Goal: Complete application form: Complete application form

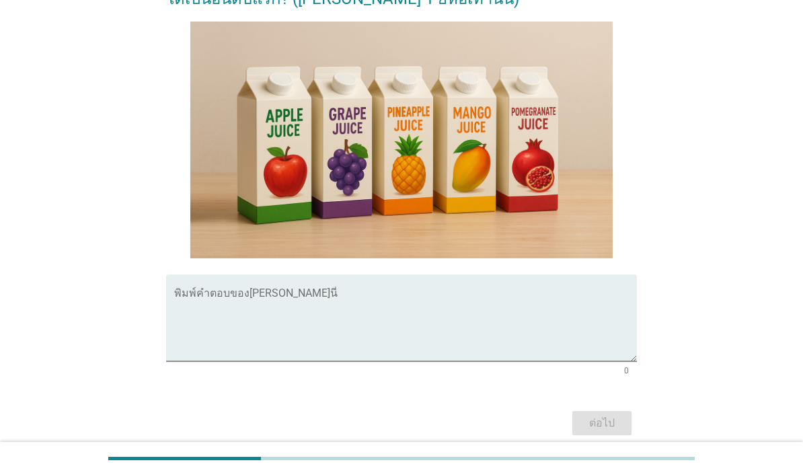
click at [477, 352] on textarea "พิมพ์คำตอบของคุณ ที่นี่" at bounding box center [405, 326] width 463 height 71
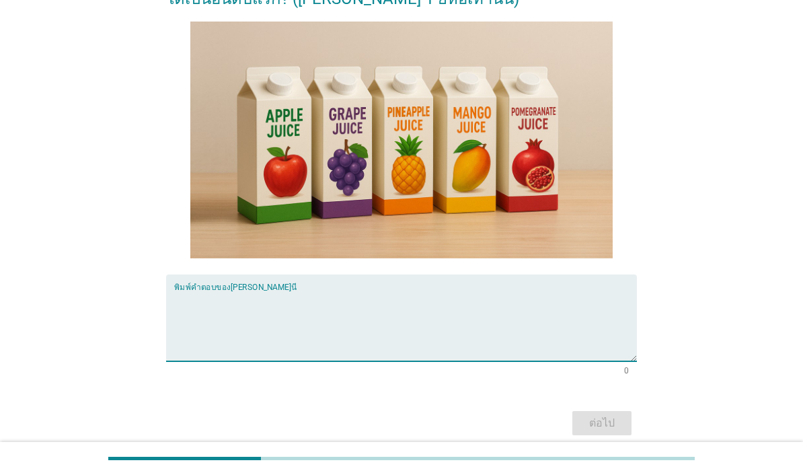
scroll to position [256, 0]
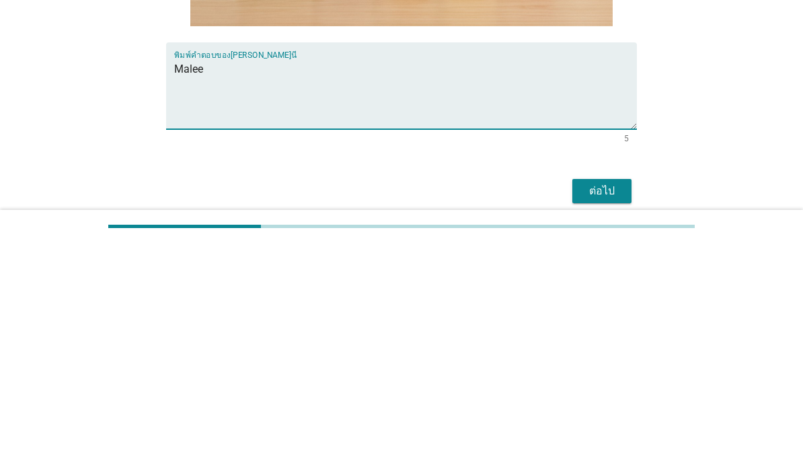
type textarea "Malee"
click at [738, 138] on div "[PERSON_NAME]ด้วย คุณผ่านการคัดเลือกให้เข้าร่วมการวิจัยนี้!! ในส่วนถัดไป ขอให้ค…" at bounding box center [401, 123] width 739 height 658
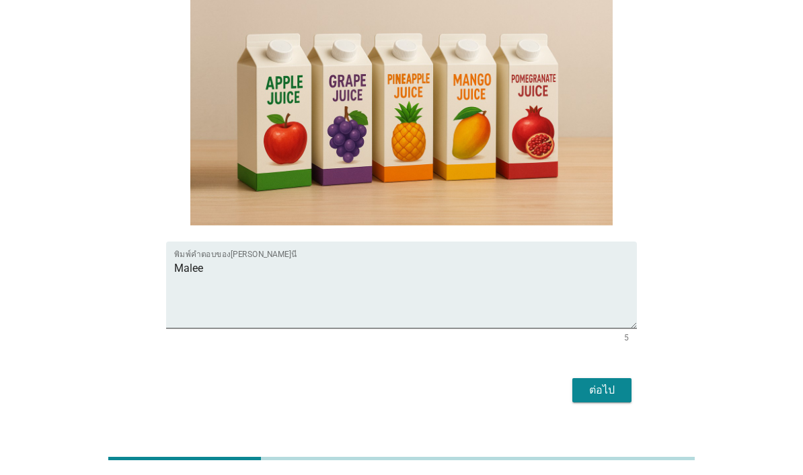
click at [604, 398] on div "ต่อไป" at bounding box center [602, 390] width 38 height 16
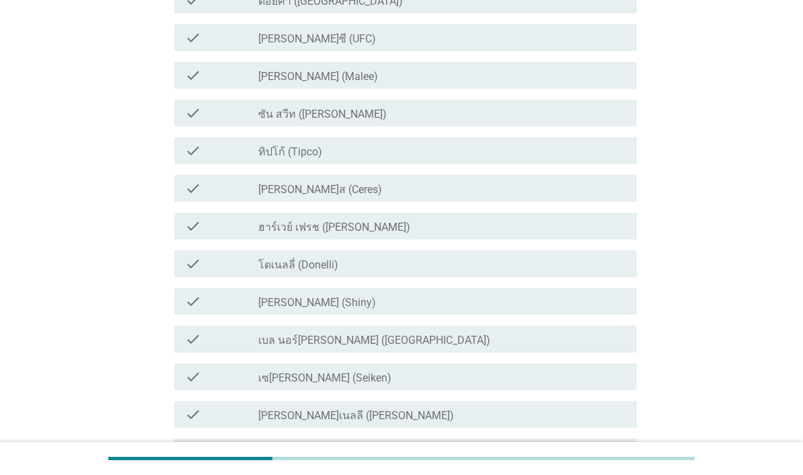
scroll to position [0, 0]
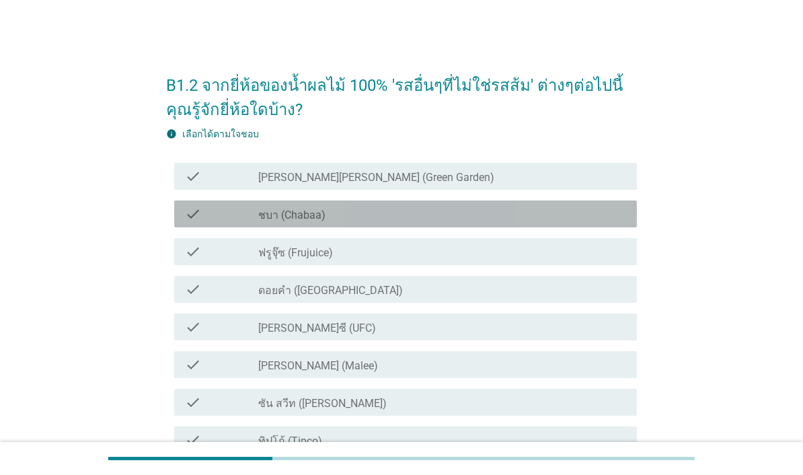
click at [518, 218] on div "check_box_outline_blank ชบา (Chabaa)" at bounding box center [442, 214] width 368 height 16
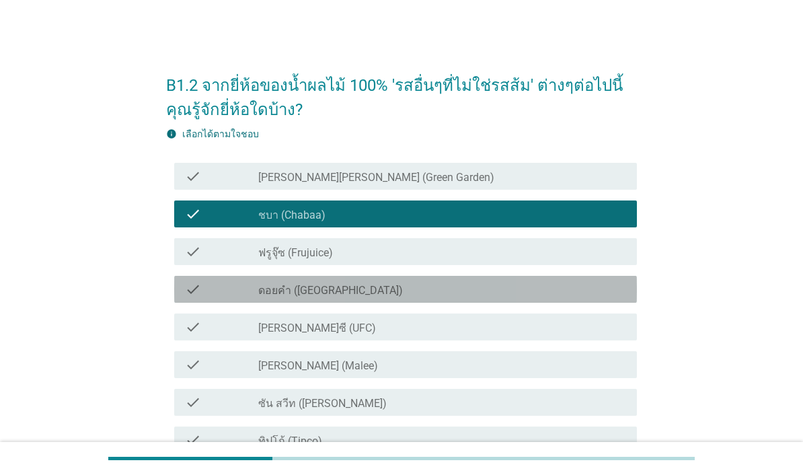
click at [512, 289] on div "check_box_outline_blank ดอยคำ (Doi-Khham)" at bounding box center [442, 289] width 368 height 16
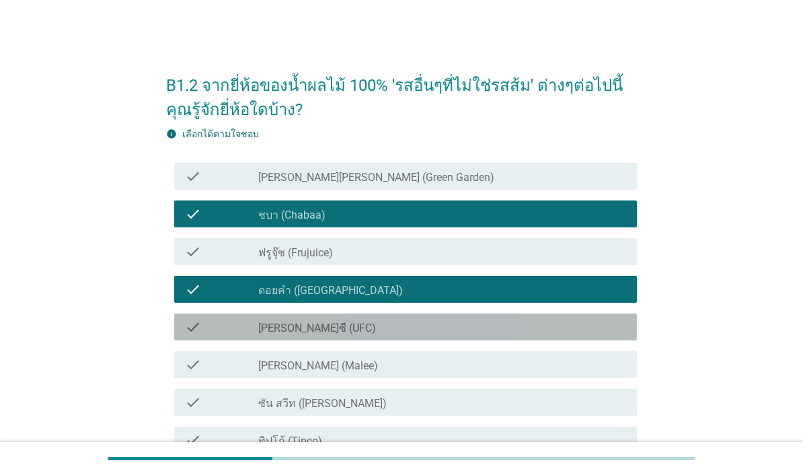
click at [486, 332] on div "check_box_outline_blank [PERSON_NAME]ซี (UFC)" at bounding box center [442, 327] width 368 height 16
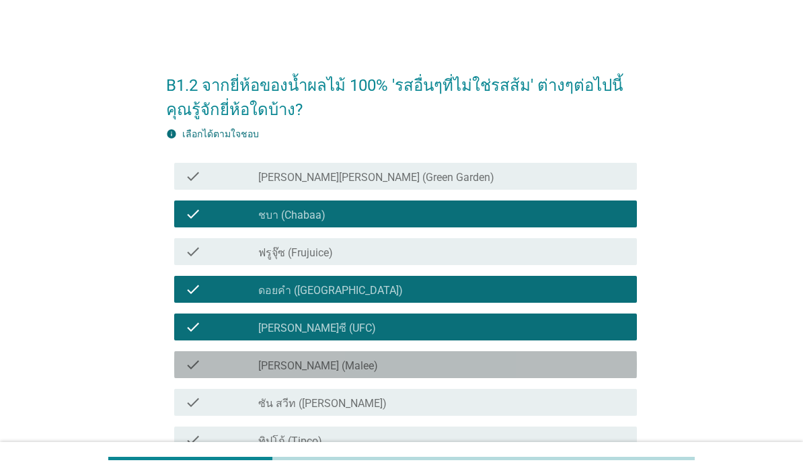
click at [473, 358] on div "check_box_outline_blank [PERSON_NAME] (Malee)" at bounding box center [442, 364] width 368 height 16
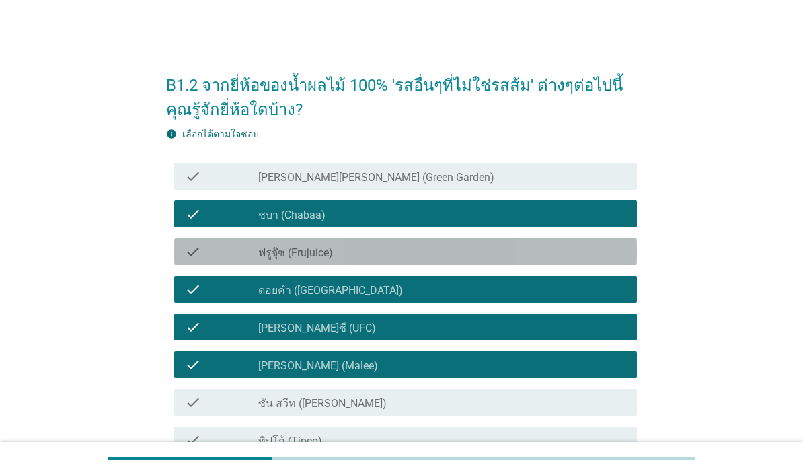
click at [533, 253] on div "check_box_outline_blank ฟรูจุ๊ซ (Frujuice)" at bounding box center [442, 251] width 368 height 16
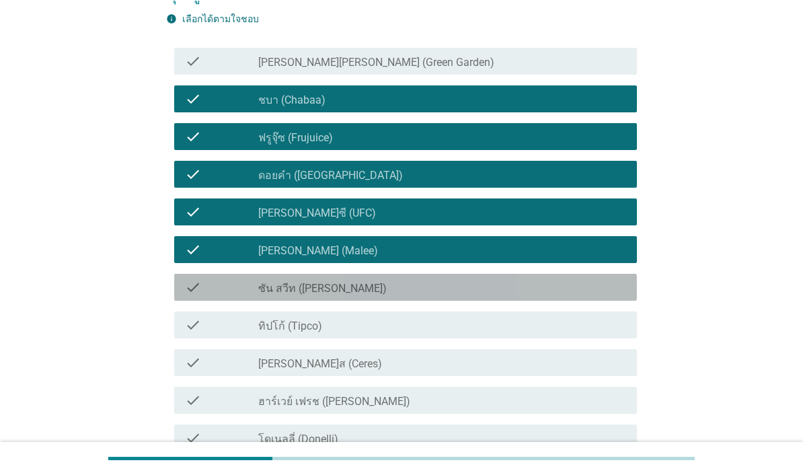
scroll to position [116, 0]
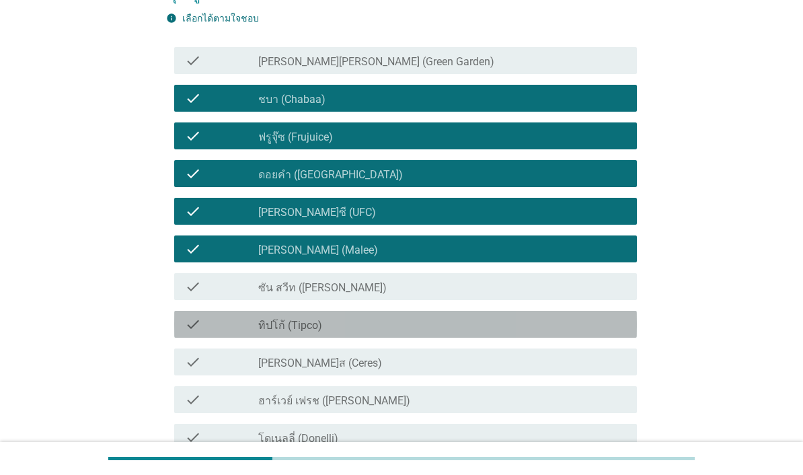
click at [474, 327] on div "check_box_outline_blank ทิปโก้ (Tipco)" at bounding box center [442, 324] width 368 height 16
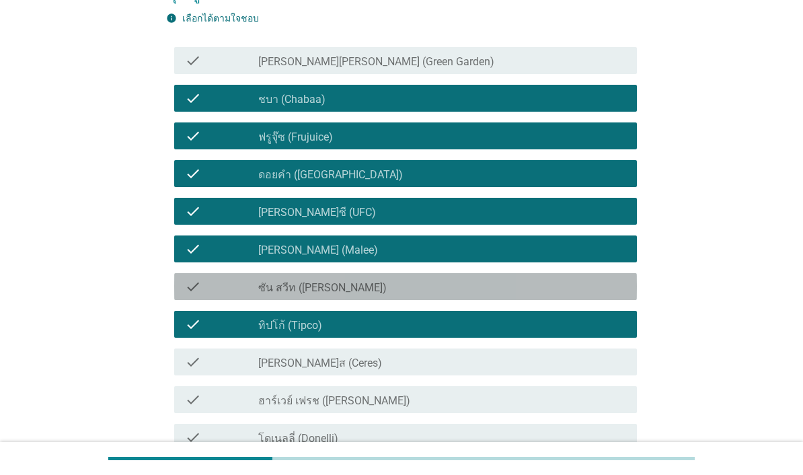
click at [496, 287] on div "check_box_outline_blank ซัน สวีท (Sun sweet)" at bounding box center [442, 286] width 368 height 16
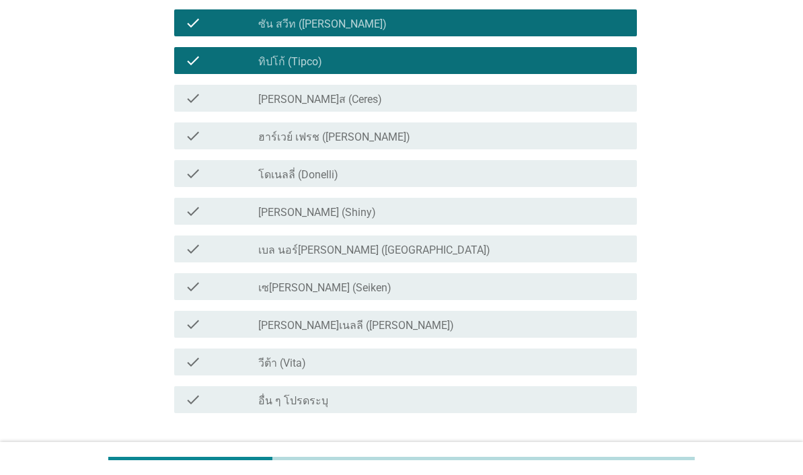
scroll to position [379, 0]
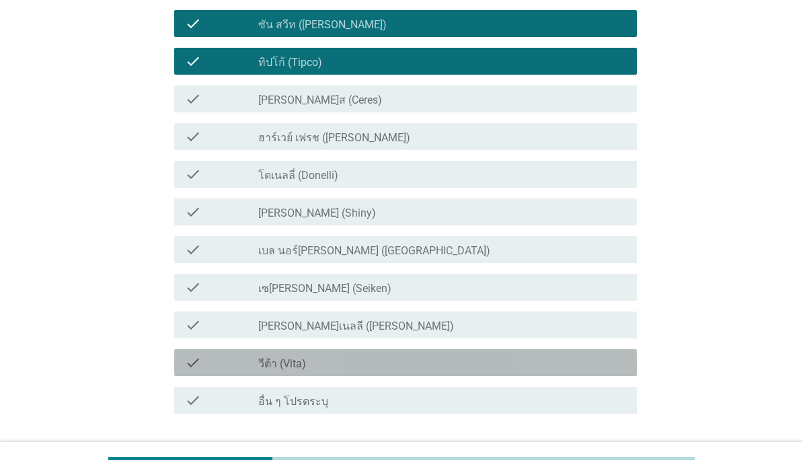
click at [458, 355] on div "check_box_outline_blank วีต้า (Vita)" at bounding box center [442, 362] width 368 height 16
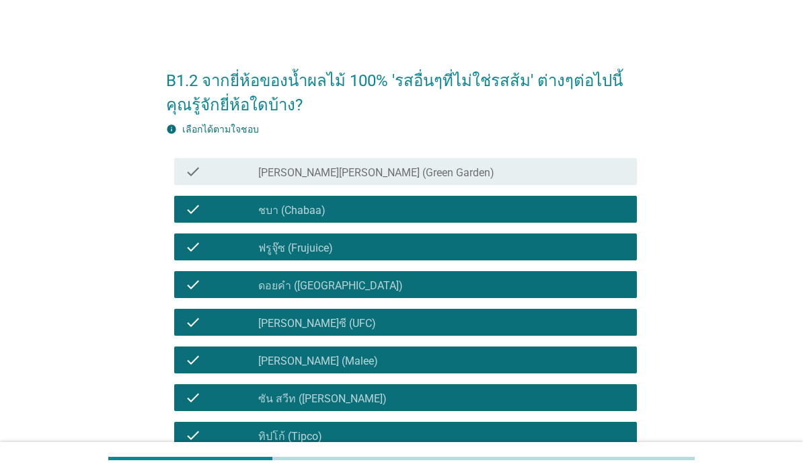
scroll to position [0, 0]
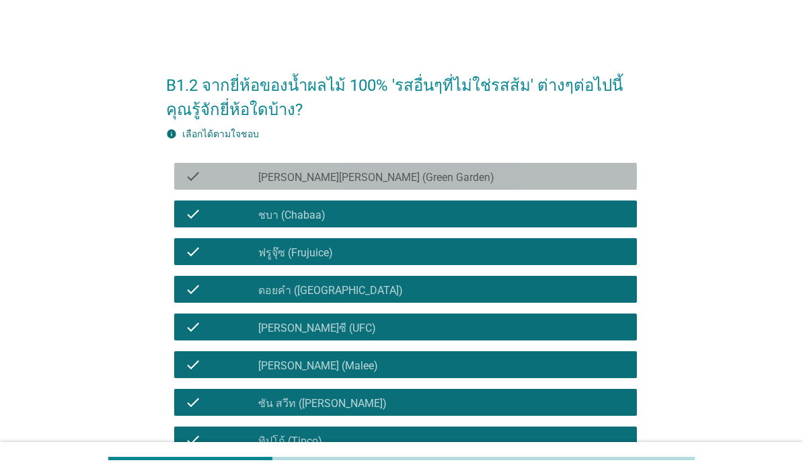
click at [557, 165] on div "check check_box_outline_blank [PERSON_NAME][PERSON_NAME] (Green Garden)" at bounding box center [405, 176] width 463 height 27
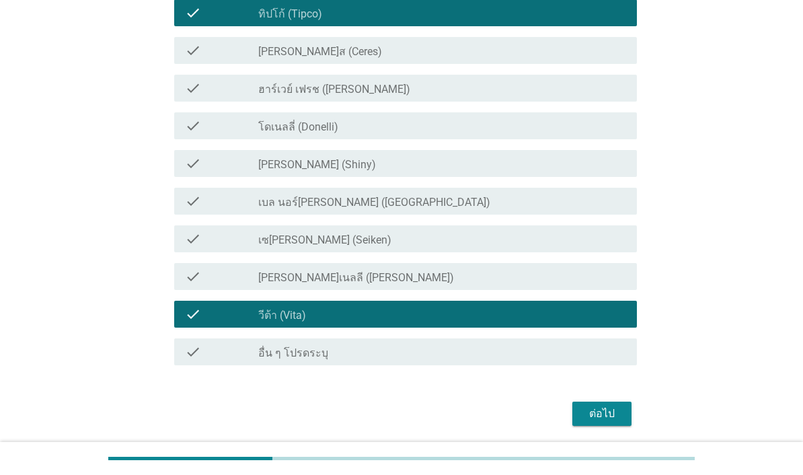
scroll to position [426, 0]
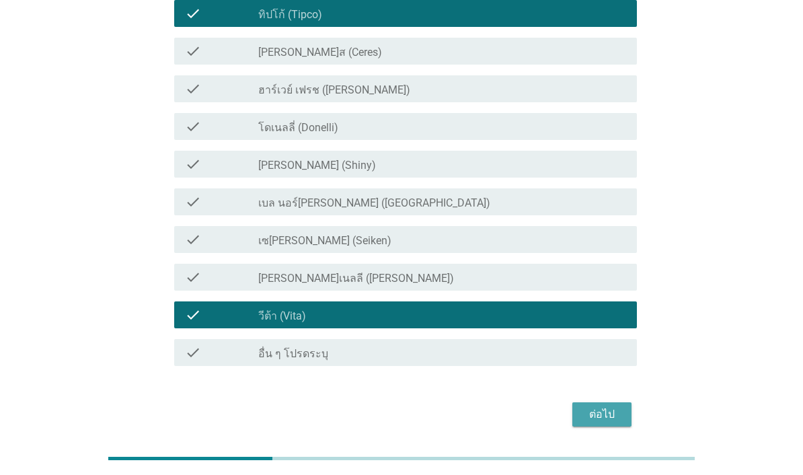
click at [615, 416] on div "ต่อไป" at bounding box center [602, 414] width 38 height 16
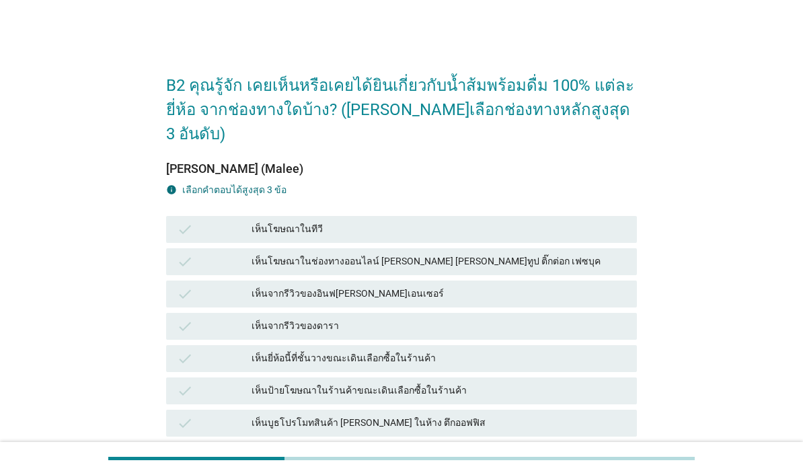
click at [396, 221] on div "เห็นโฆษณาในทีวี" at bounding box center [439, 229] width 375 height 16
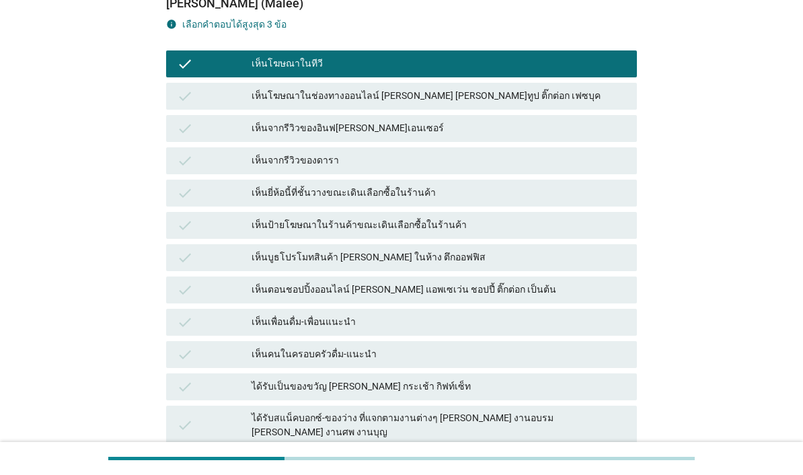
scroll to position [161, 0]
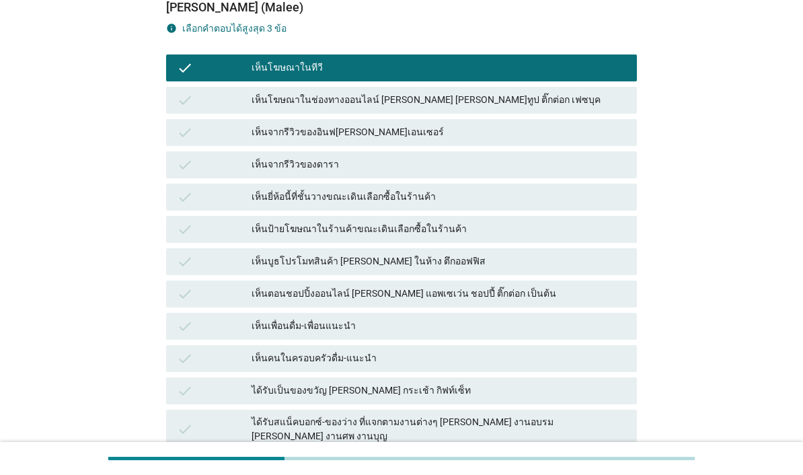
click at [510, 280] on div "check เห็นตอนชอปปิ้งออนไลน์ [PERSON_NAME] แอพเซเว่น ชอปปี้ ติ๊กต่อก เป็นต้น" at bounding box center [401, 293] width 471 height 27
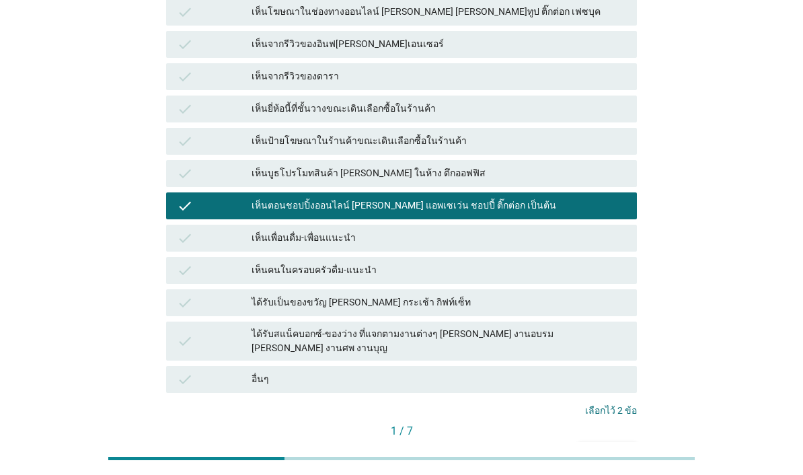
scroll to position [249, 0]
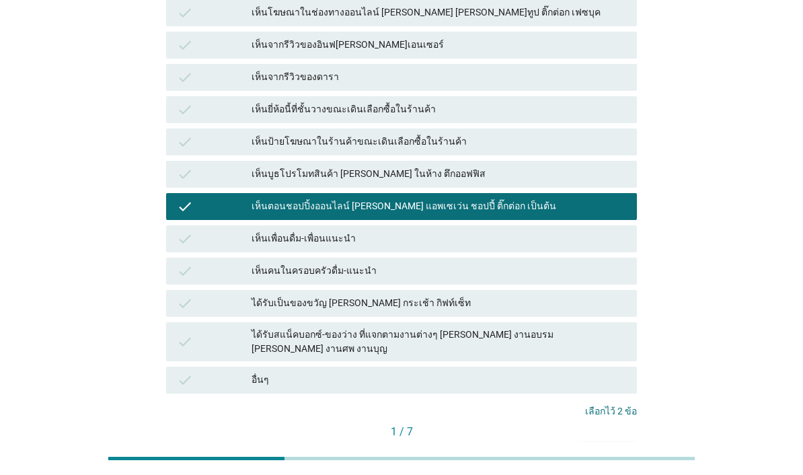
click at [611, 447] on div "ต่อไป" at bounding box center [608, 454] width 38 height 14
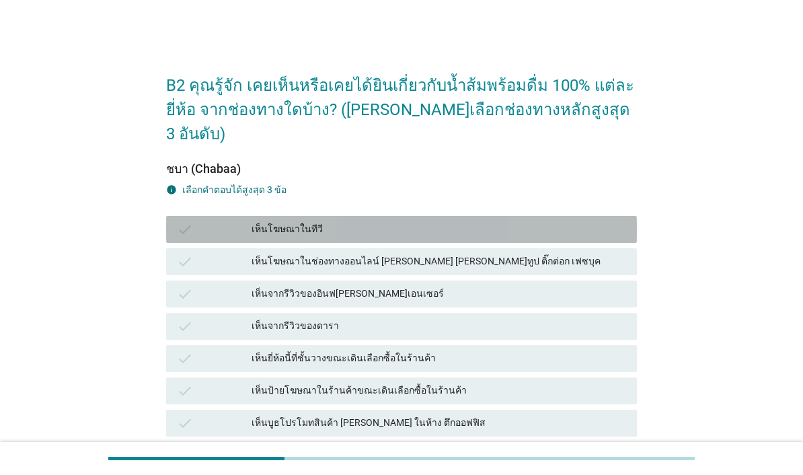
click at [535, 216] on div "check เห็นโฆษณาในทีวี" at bounding box center [401, 229] width 471 height 27
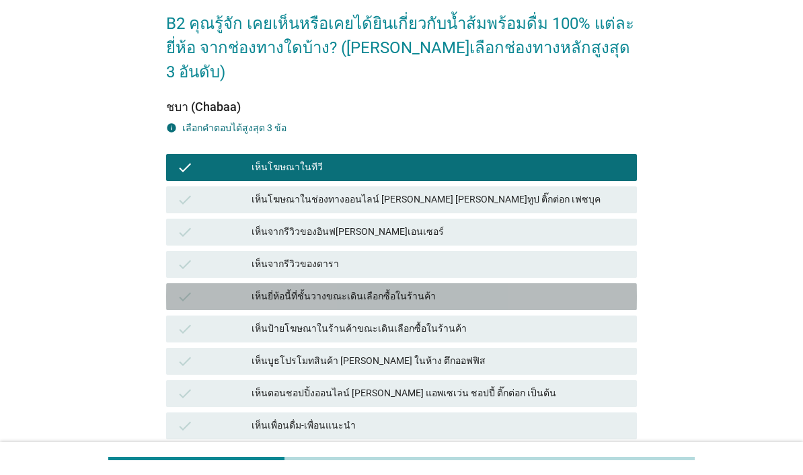
scroll to position [67, 0]
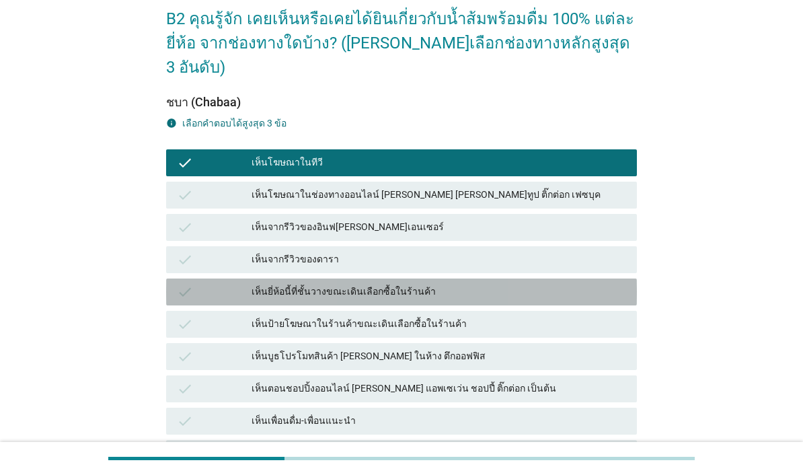
click at [529, 284] on div "เห็นยี่ห้อนี้ที่ชั้นวางขณะเดินเลือกซื้อในร้านค้า" at bounding box center [439, 292] width 375 height 16
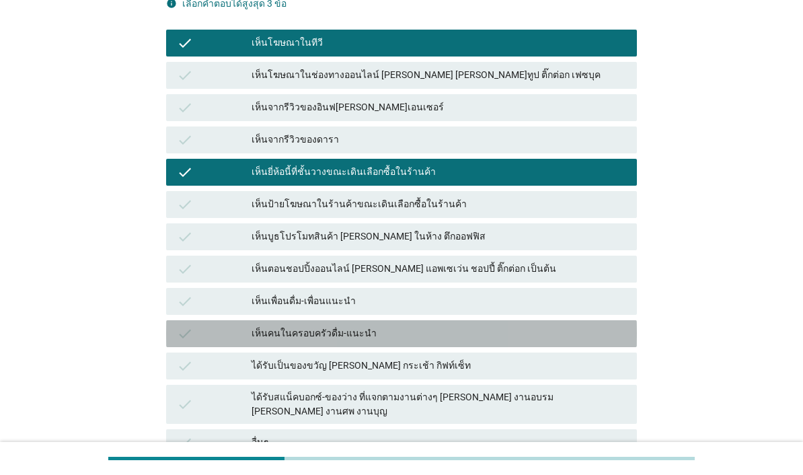
scroll to position [191, 0]
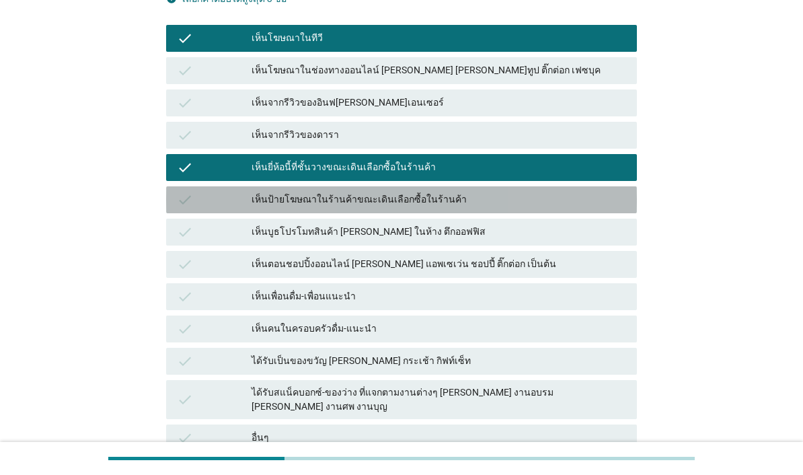
click at [525, 192] on div "เห็นป้ายโฆษณาในร้านค้าขณะเดินเลือกซื้อในร้านค้า" at bounding box center [439, 200] width 375 height 16
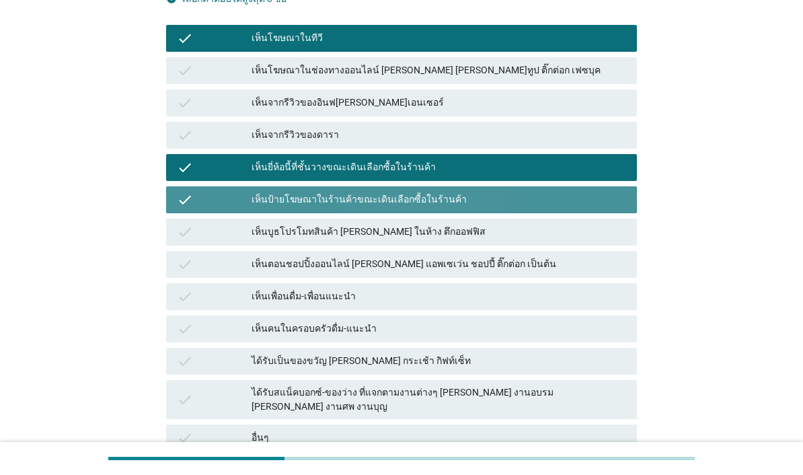
click at [602, 192] on div "เห็นป้ายโฆษณาในร้านค้าขณะเดินเลือกซื้อในร้านค้า" at bounding box center [439, 200] width 375 height 16
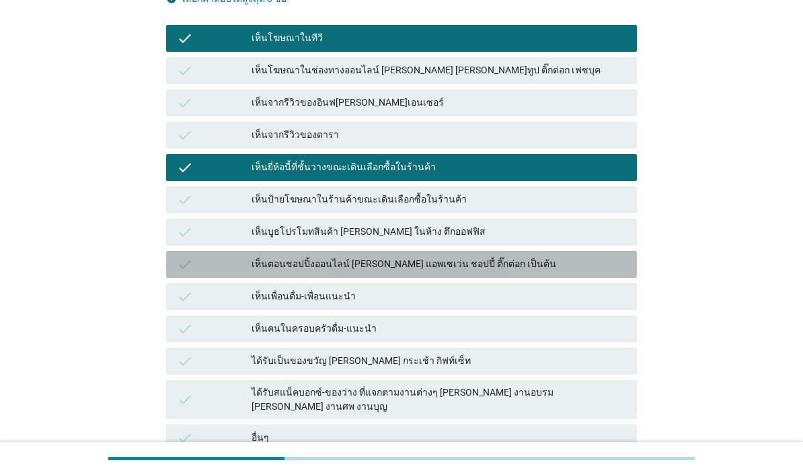
click at [564, 256] on div "เห็นตอนชอปปิ้งออนไลน์ [PERSON_NAME] แอพเซเว่น ชอปปี้ ติ๊กต่อก เป็นต้น" at bounding box center [439, 264] width 375 height 16
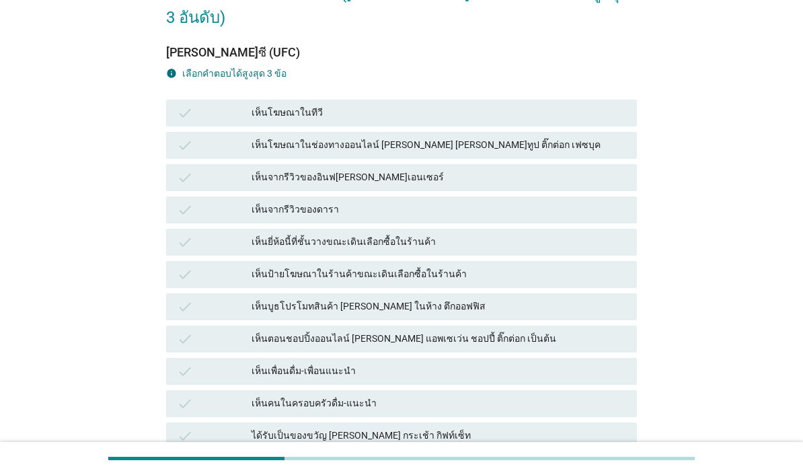
scroll to position [127, 0]
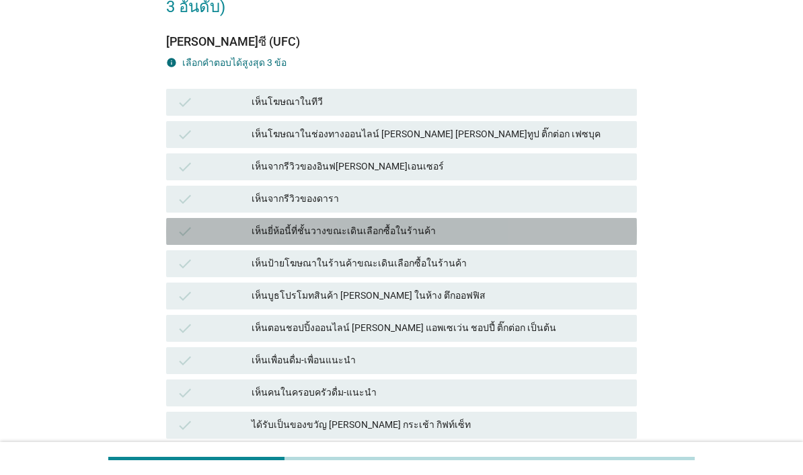
click at [537, 223] on div "เห็นยี่ห้อนี้ที่ชั้นวางขณะเดินเลือกซื้อในร้านค้า" at bounding box center [439, 231] width 375 height 16
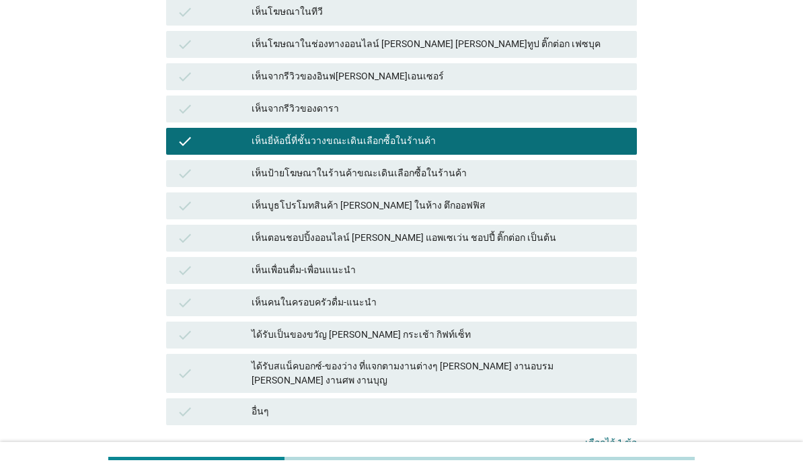
scroll to position [218, 0]
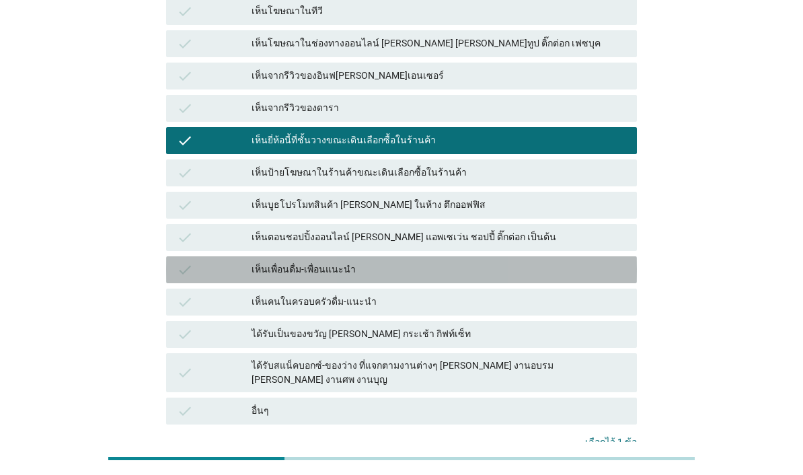
click at [533, 262] on div "เห็นเพื่อนดื่ม-เพื่อนแนะนำ" at bounding box center [439, 270] width 375 height 16
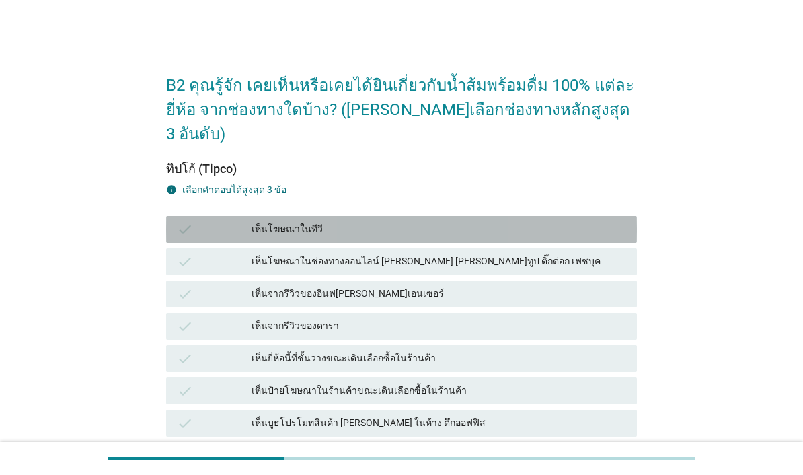
click at [589, 221] on div "เห็นโฆษณาในทีวี" at bounding box center [439, 229] width 375 height 16
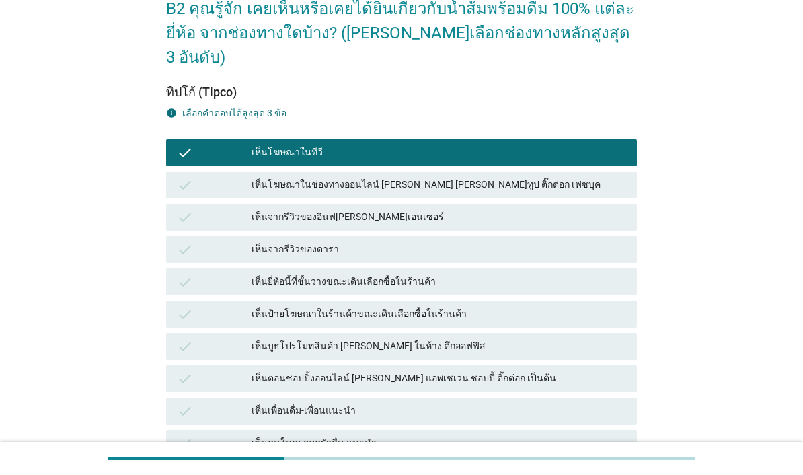
scroll to position [77, 0]
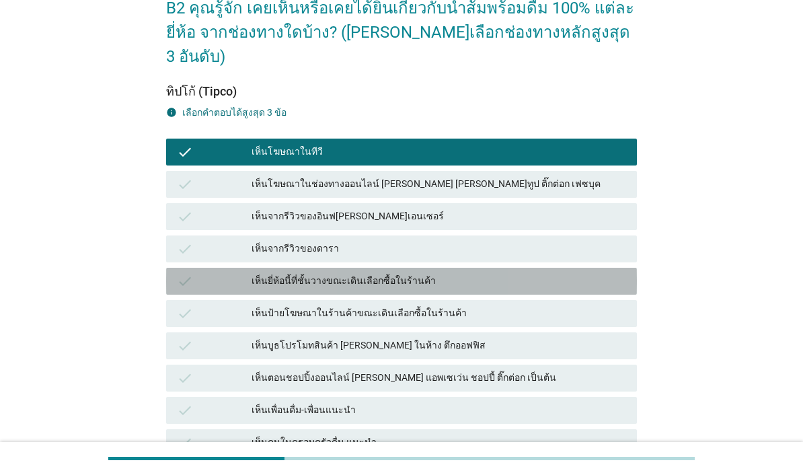
click at [556, 273] on div "เห็นยี่ห้อนี้ที่ชั้นวางขณะเดินเลือกซื้อในร้านค้า" at bounding box center [439, 281] width 375 height 16
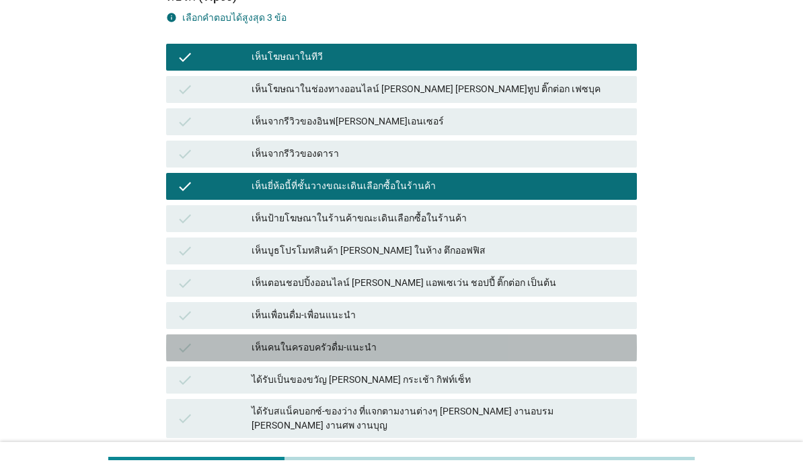
scroll to position [174, 0]
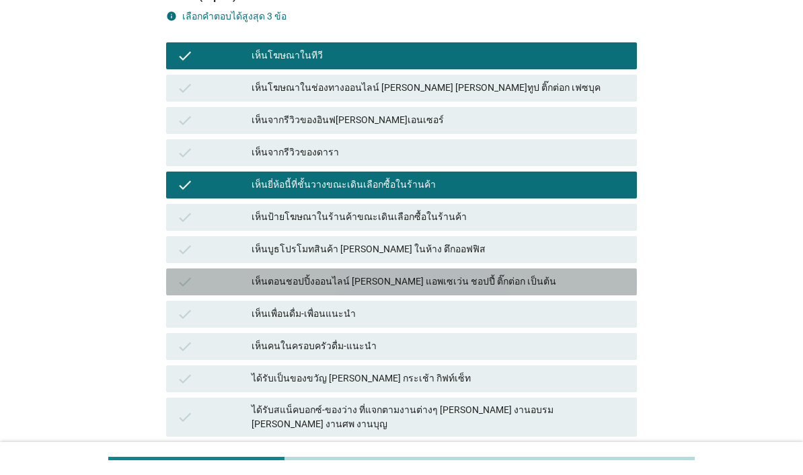
click at [541, 274] on div "เห็นตอนชอปปิ้งออนไลน์ [PERSON_NAME] แอพเซเว่น ชอปปี้ ติ๊กต่อก เป็นต้น" at bounding box center [439, 282] width 375 height 16
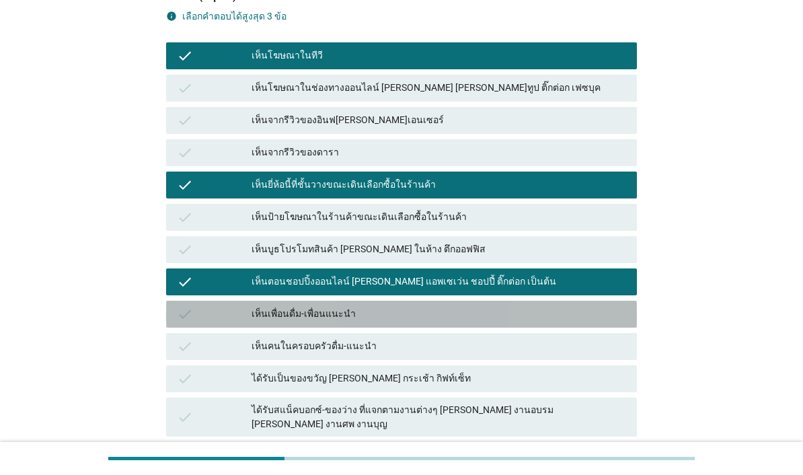
click at [510, 306] on div "เห็นเพื่อนดื่ม-เพื่อนแนะนำ" at bounding box center [439, 314] width 375 height 16
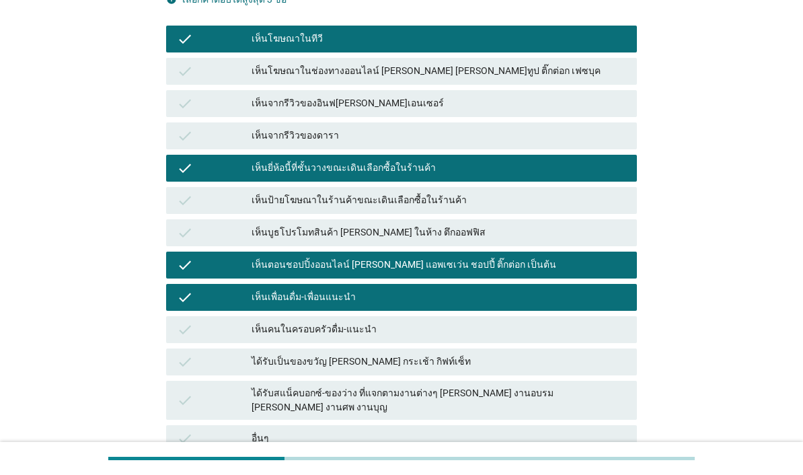
scroll to position [222, 0]
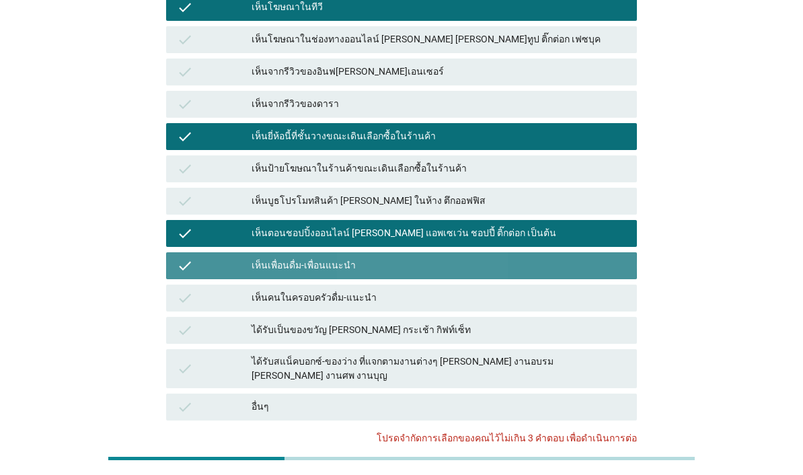
click at [595, 258] on div "เห็นเพื่อนดื่ม-เพื่อนแนะนำ" at bounding box center [439, 266] width 375 height 16
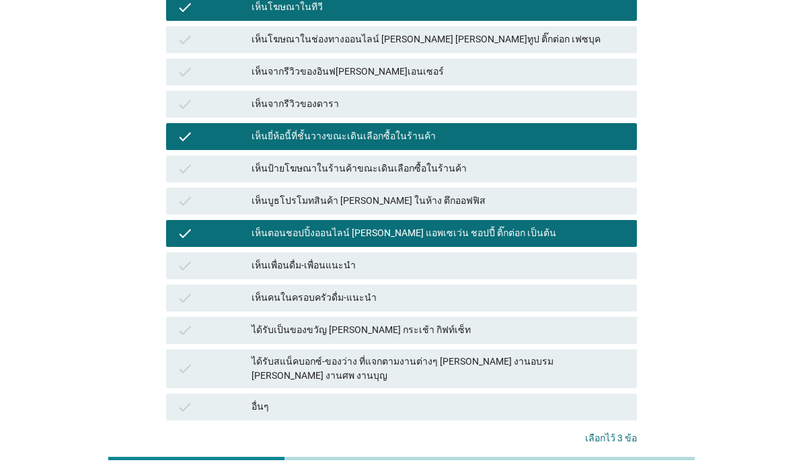
click at [608, 474] on div "ต่อไป" at bounding box center [608, 481] width 38 height 14
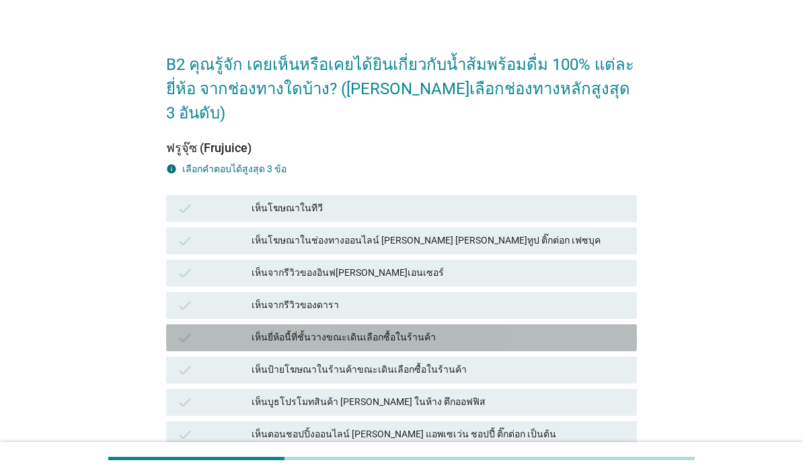
scroll to position [48, 0]
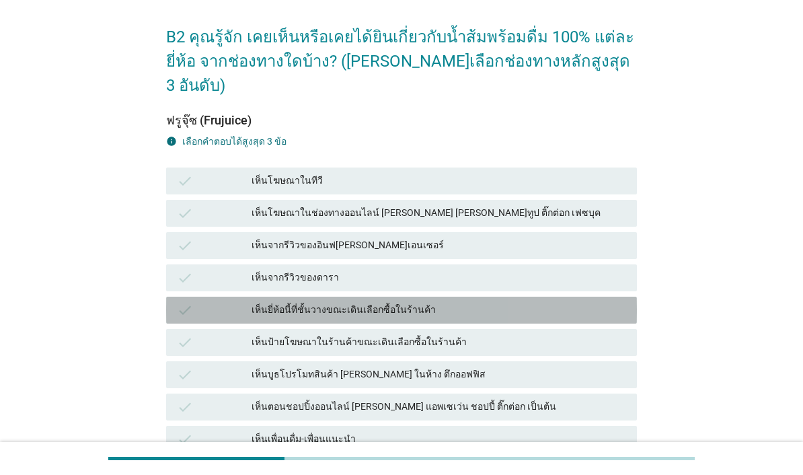
click at [515, 302] on div "เห็นยี่ห้อนี้ที่ชั้นวางขณะเดินเลือกซื้อในร้านค้า" at bounding box center [439, 310] width 375 height 16
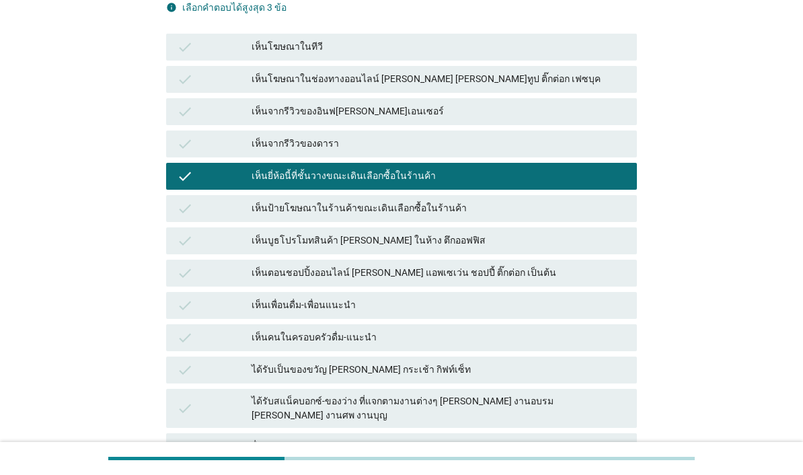
scroll to position [187, 0]
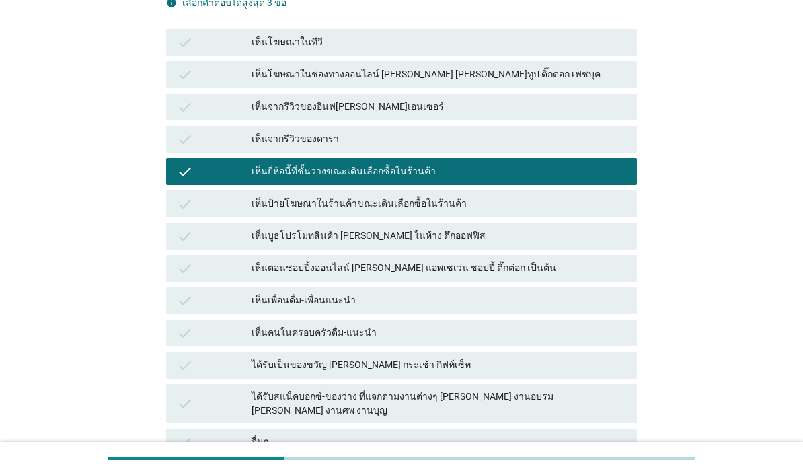
click at [552, 357] on div "ได้รับเป็นของขวัญ [PERSON_NAME] กระเช้า กิฟท์เซ็ท" at bounding box center [439, 365] width 375 height 16
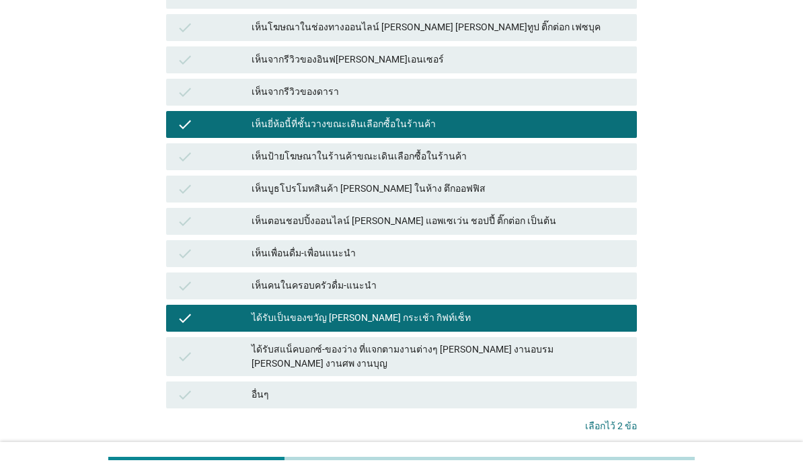
scroll to position [233, 0]
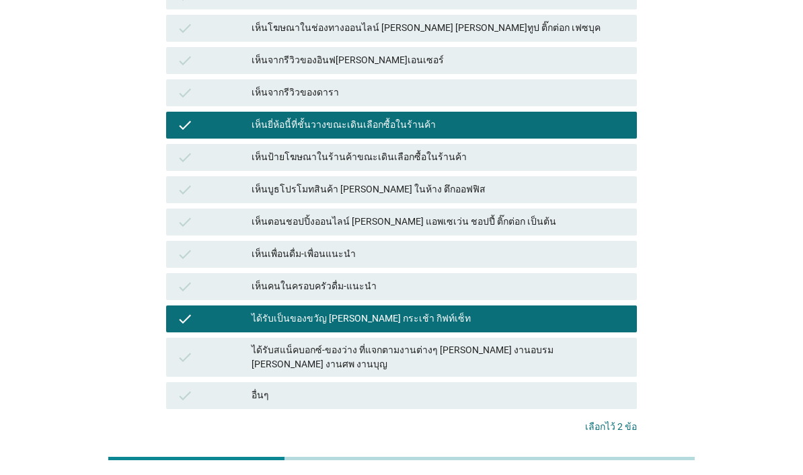
click at [609, 463] on div "ต่อไป" at bounding box center [608, 470] width 38 height 14
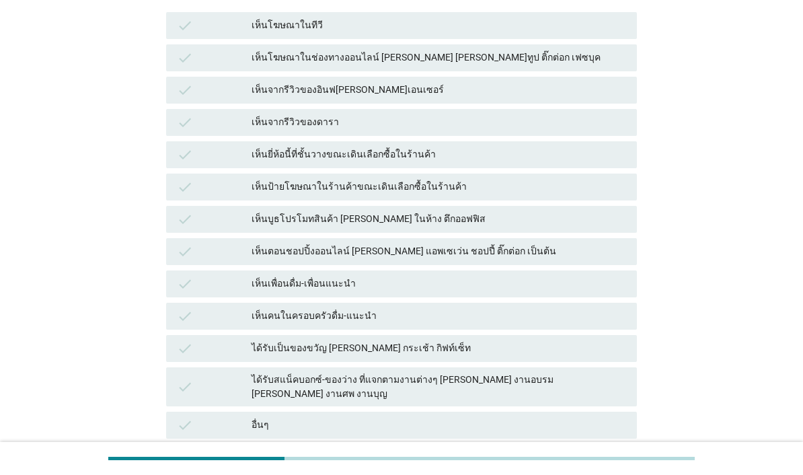
scroll to position [217, 0]
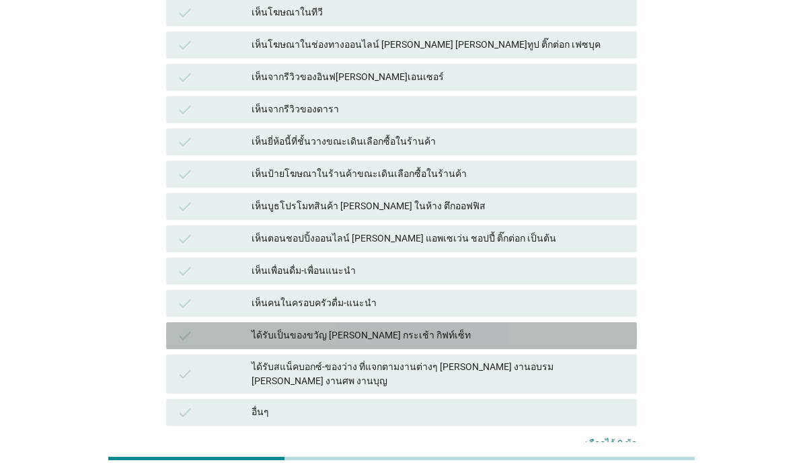
click at [557, 328] on div "ได้รับเป็นของขวัญ [PERSON_NAME] กระเช้า กิฟท์เซ็ท" at bounding box center [439, 336] width 375 height 16
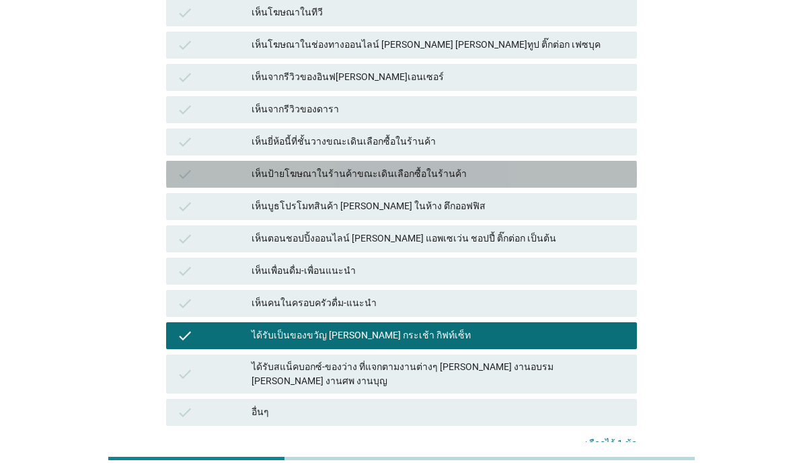
click at [564, 161] on div "check เห็นป้ายโฆษณาในร้านค้าขณะเดินเลือกซื้อในร้านค้า" at bounding box center [401, 174] width 471 height 27
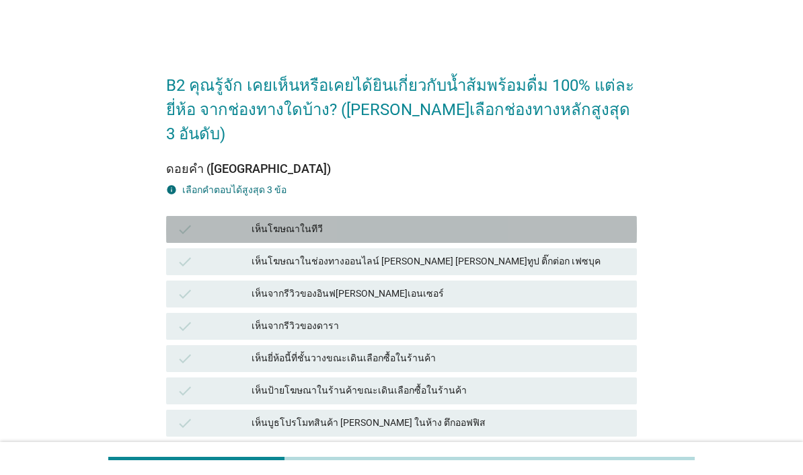
click at [527, 221] on div "เห็นโฆษณาในทีวี" at bounding box center [439, 229] width 375 height 16
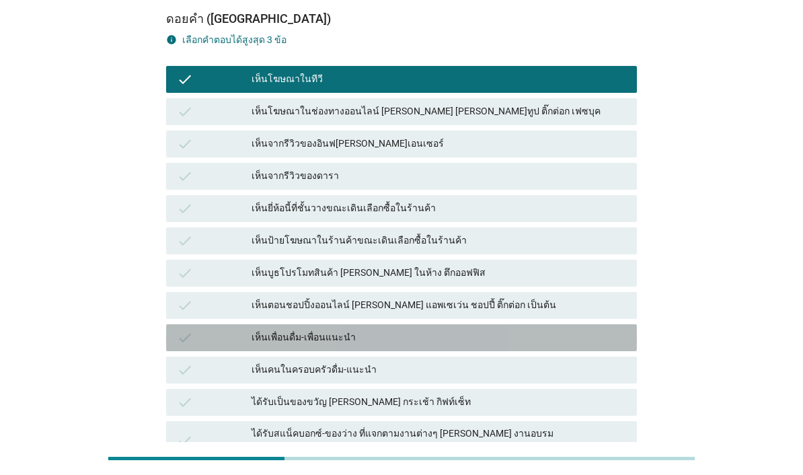
scroll to position [149, 0]
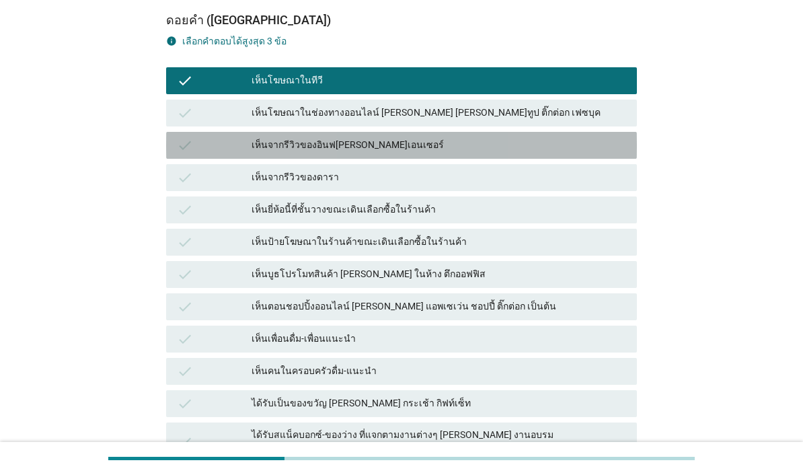
click at [555, 132] on div "check เห็นจากรีวิวของอินฟ[PERSON_NAME]เอนเซอร์" at bounding box center [401, 145] width 471 height 27
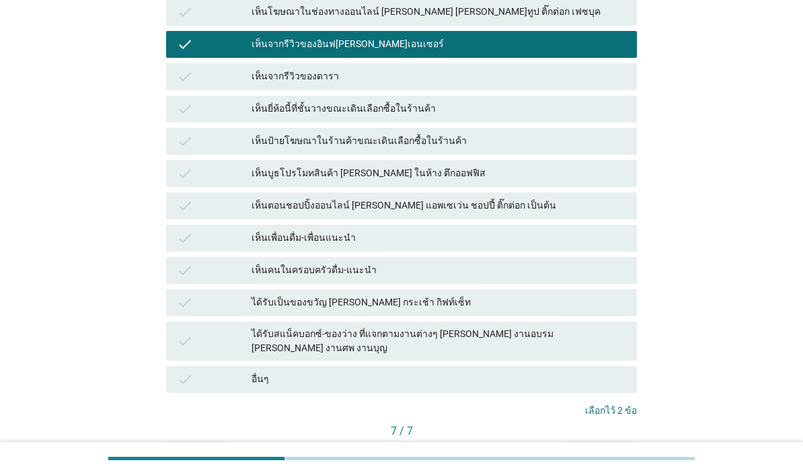
scroll to position [249, 0]
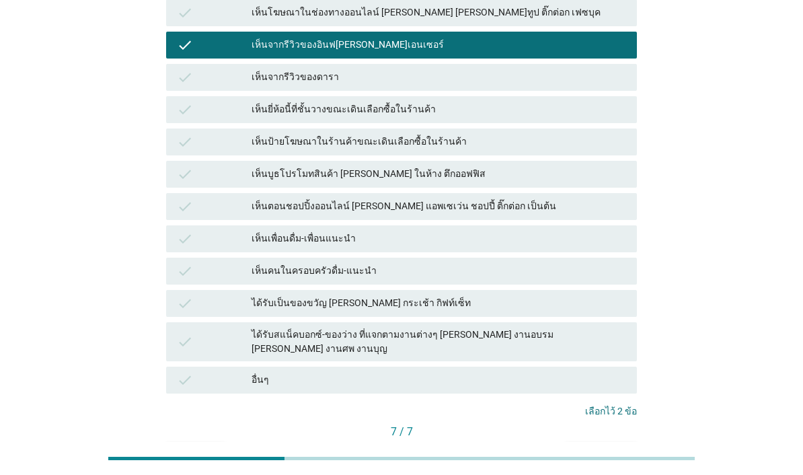
click at [615, 447] on div "คำถามต่อไป" at bounding box center [601, 454] width 50 height 14
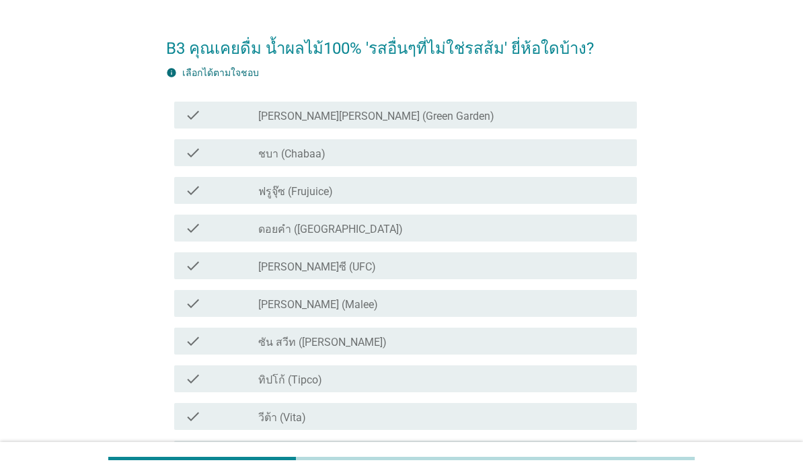
scroll to position [50, 0]
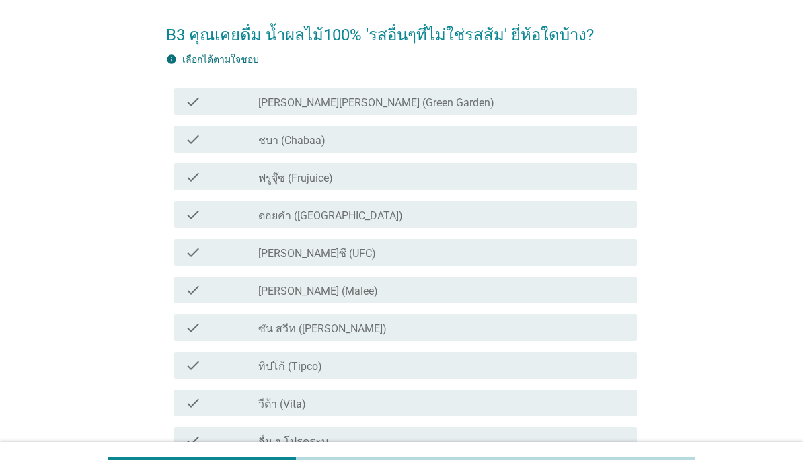
click at [410, 370] on div "check_box_outline_blank ทิปโก้ (Tipco)" at bounding box center [442, 365] width 368 height 16
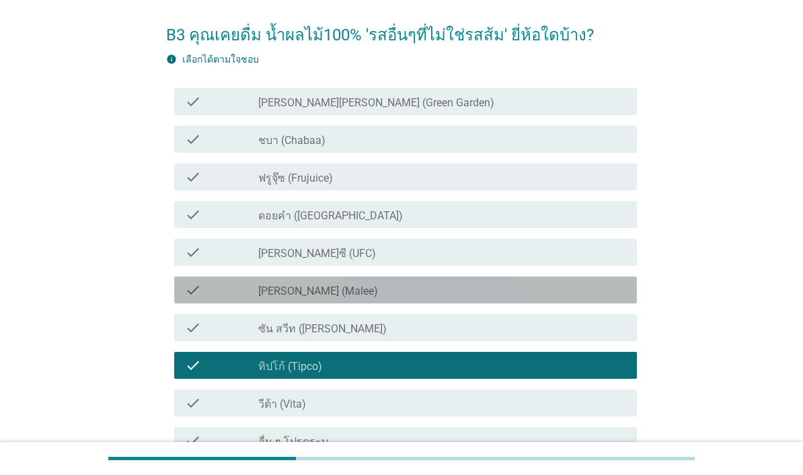
click at [443, 287] on div "check_box_outline_blank [PERSON_NAME] (Malee)" at bounding box center [442, 290] width 368 height 16
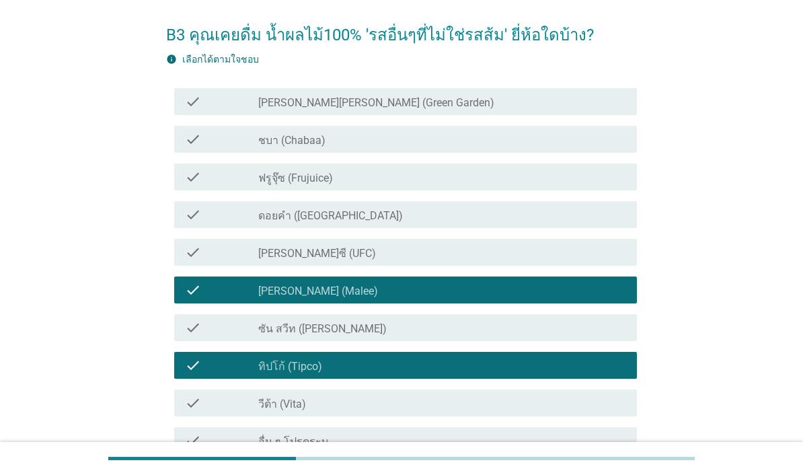
click at [502, 211] on div "check_box_outline_blank ดอยคำ (Doi-Khham)" at bounding box center [442, 214] width 368 height 16
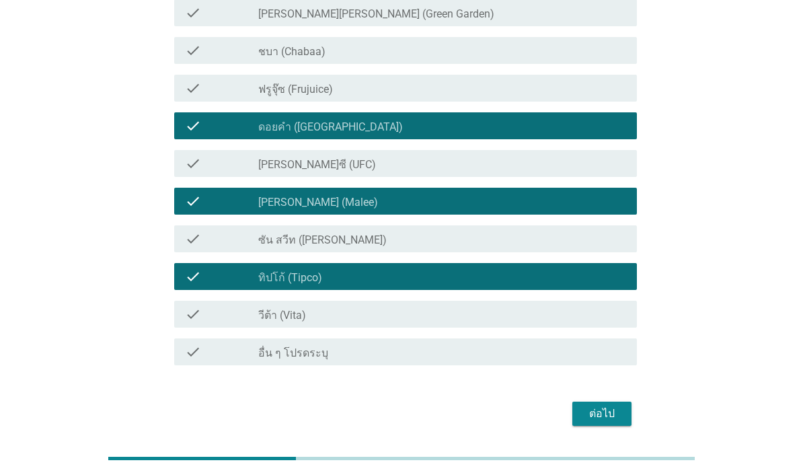
scroll to position [139, 0]
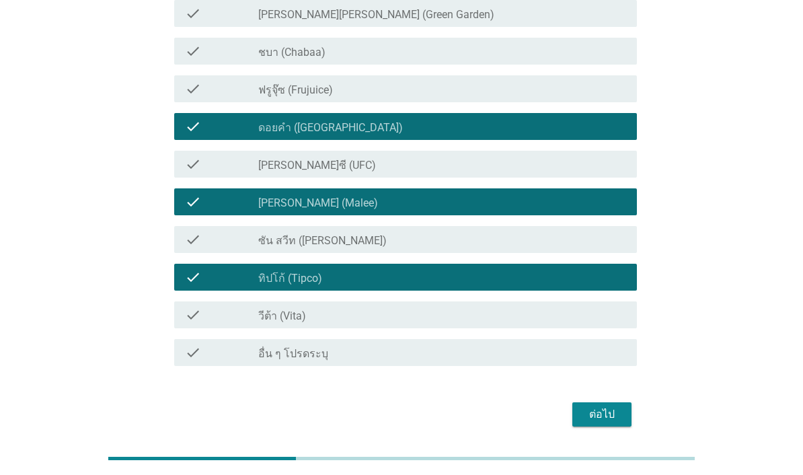
click at [610, 414] on div "ต่อไป" at bounding box center [602, 414] width 38 height 16
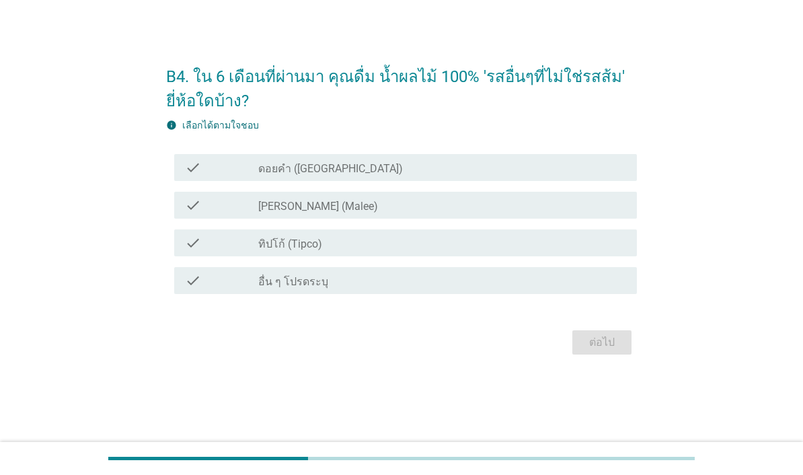
scroll to position [33, 0]
click at [450, 251] on div "check_box ทิปโก้ (Tipco)" at bounding box center [442, 243] width 368 height 16
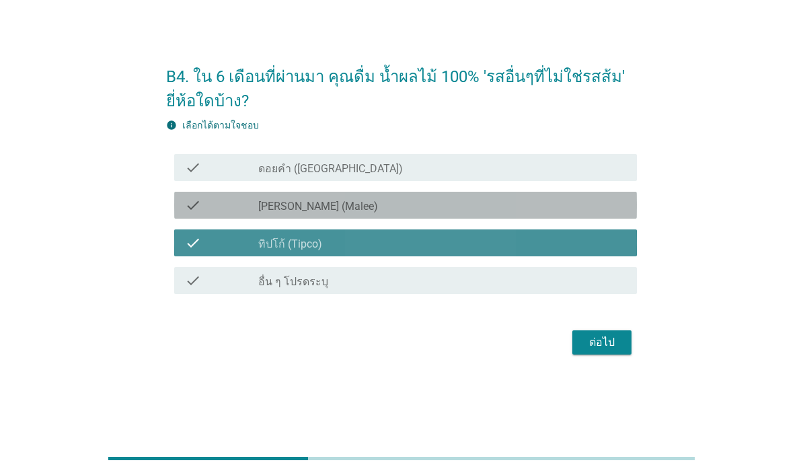
click at [458, 213] on div "check_box [PERSON_NAME] (Malee)" at bounding box center [442, 205] width 368 height 16
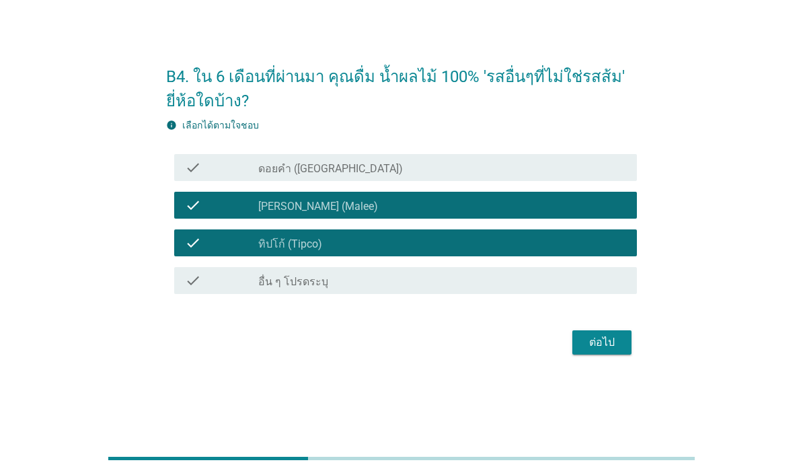
click at [598, 350] on div "ต่อไป" at bounding box center [602, 342] width 38 height 16
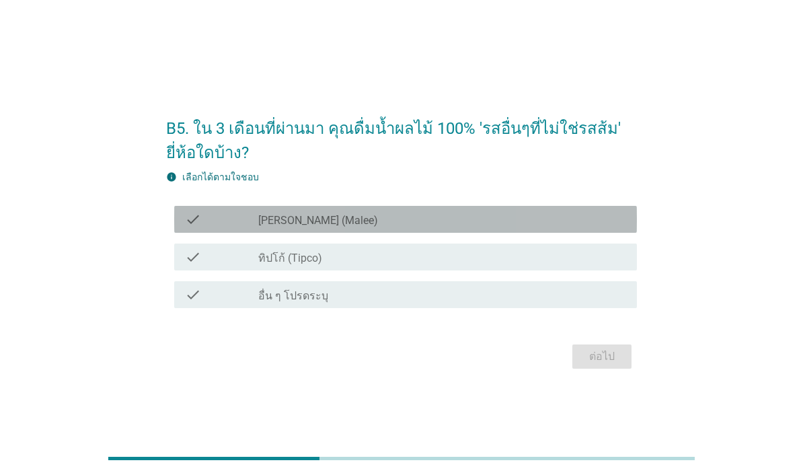
click at [379, 265] on div "check_box ทิปโก้ (Tipco)" at bounding box center [442, 257] width 368 height 16
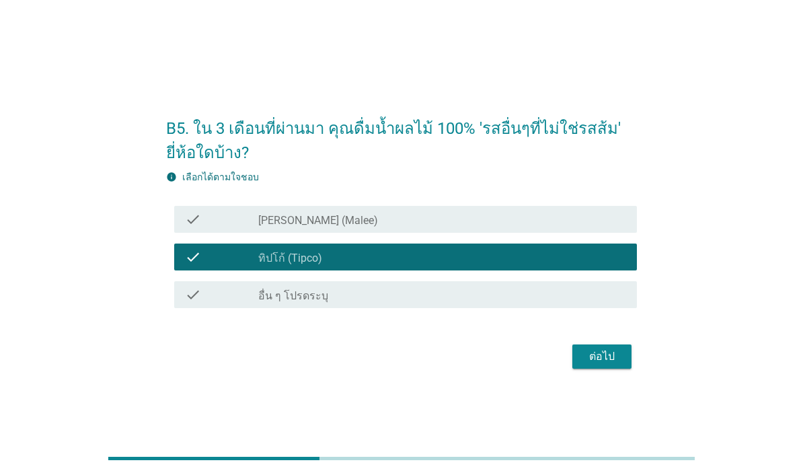
click at [404, 227] on div "check_box [PERSON_NAME] (Malee)" at bounding box center [442, 219] width 368 height 16
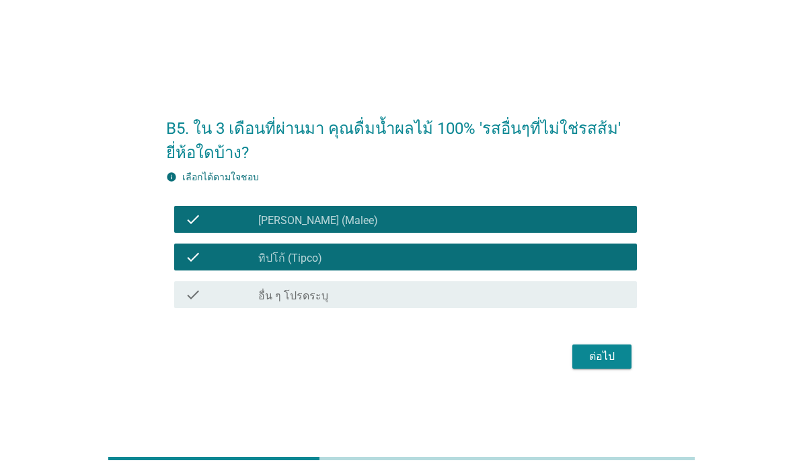
click at [615, 365] on div "ต่อไป" at bounding box center [602, 356] width 38 height 16
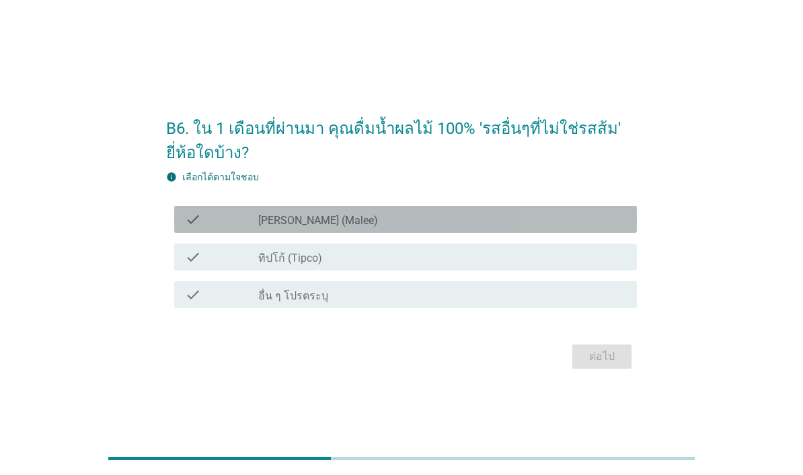
click at [549, 265] on div "check_box ทิปโก้ (Tipco)" at bounding box center [442, 257] width 368 height 16
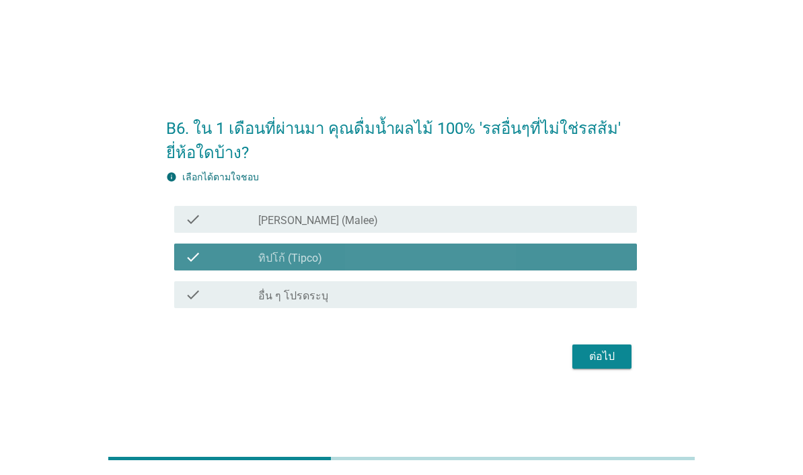
click at [558, 227] on div "check_box [PERSON_NAME] (Malee)" at bounding box center [442, 219] width 368 height 16
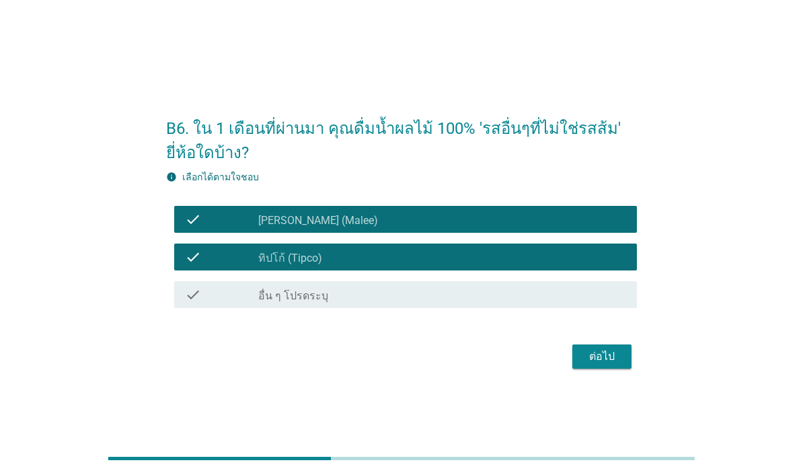
click at [603, 365] on div "ต่อไป" at bounding box center [602, 356] width 38 height 16
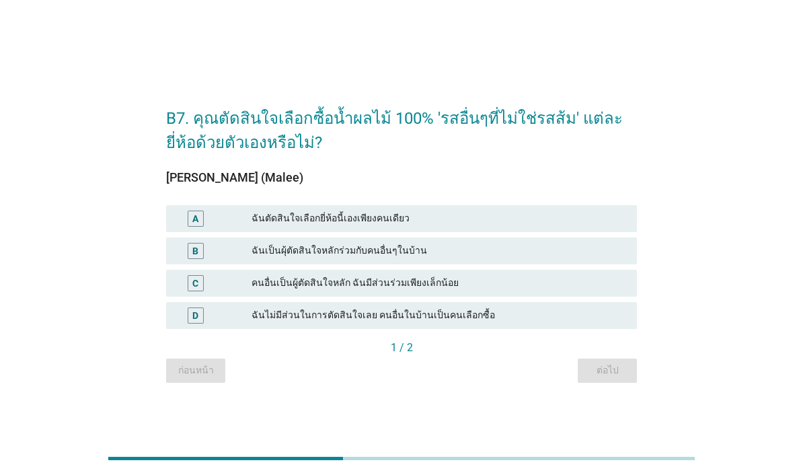
click at [544, 227] on div "ฉันตัดสินใจเลือกยี่ห้อนี้เองเพียงคนเดียว" at bounding box center [439, 219] width 375 height 16
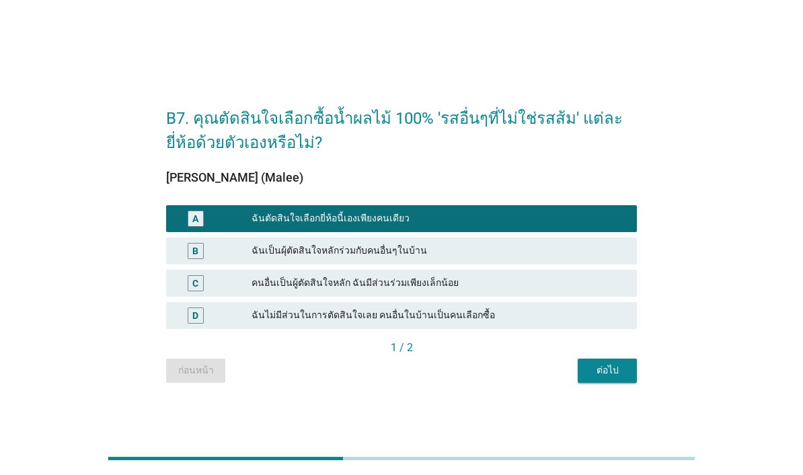
click at [616, 377] on div "ต่อไป" at bounding box center [608, 370] width 38 height 14
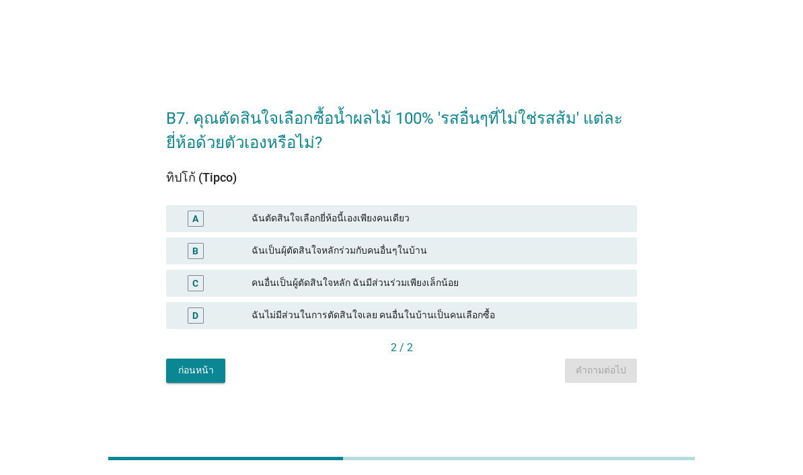
click at [543, 227] on div "ฉันตัดสินใจเลือกยี่ห้อนี้เองเพียงคนเดียว" at bounding box center [439, 219] width 375 height 16
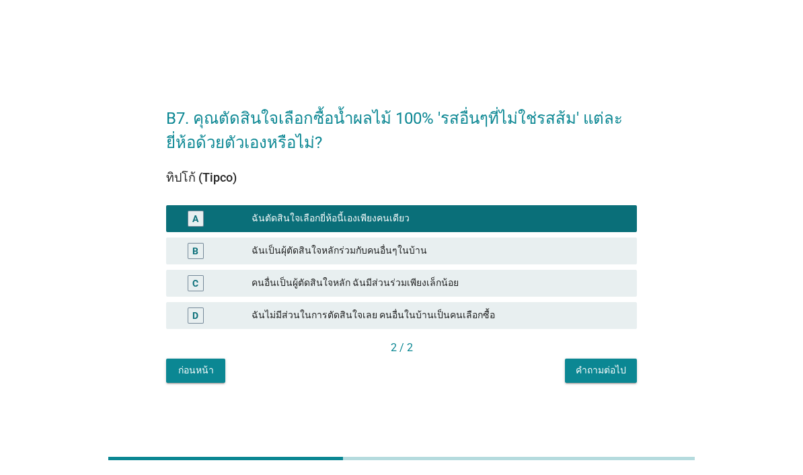
click at [605, 377] on div "คำถามต่อไป" at bounding box center [601, 370] width 50 height 14
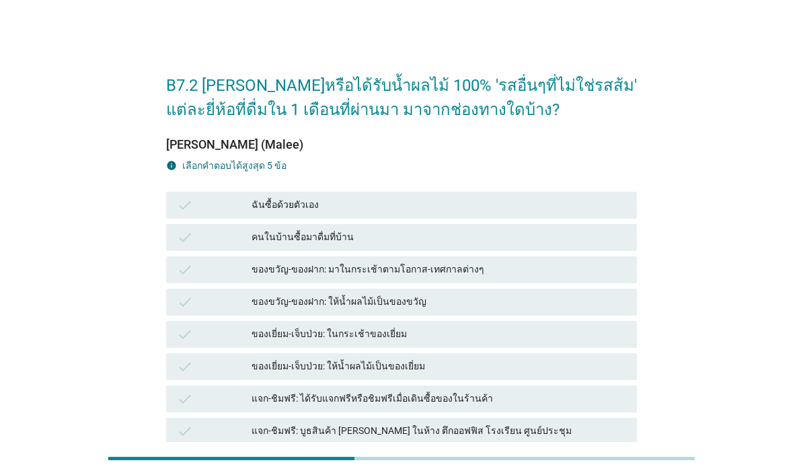
click at [586, 211] on div "ฉันซื้อด้วยตัวเอง" at bounding box center [439, 205] width 375 height 16
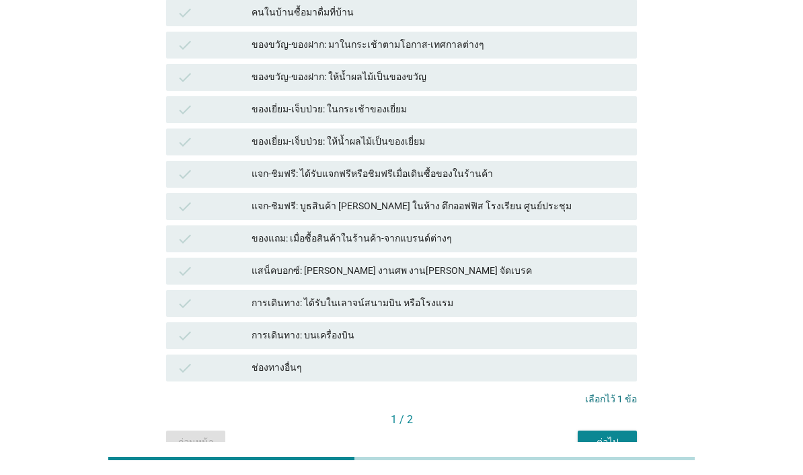
scroll to position [236, 0]
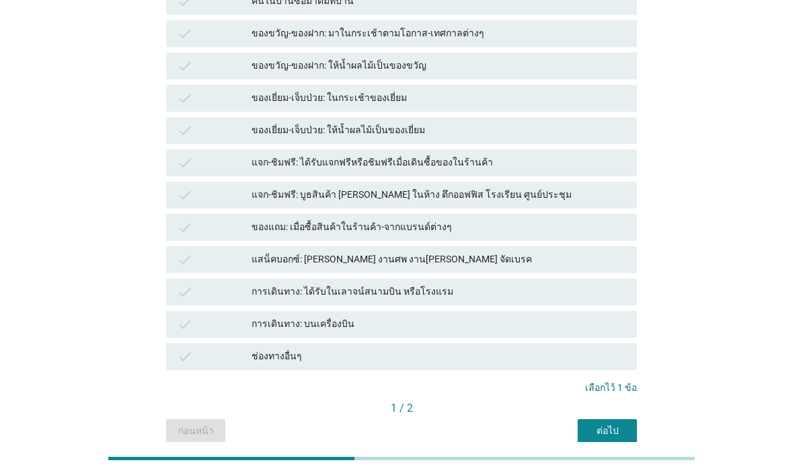
click at [610, 437] on div "ต่อไป" at bounding box center [608, 431] width 38 height 14
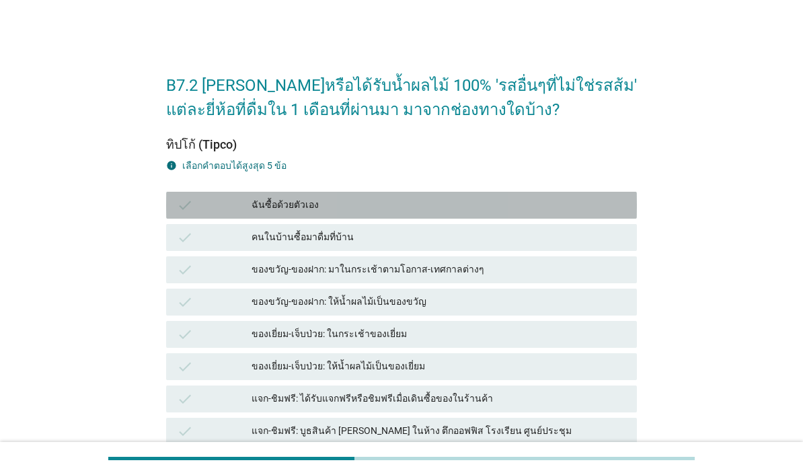
click at [528, 205] on div "ฉันซื้อด้วยตัวเอง" at bounding box center [439, 205] width 375 height 16
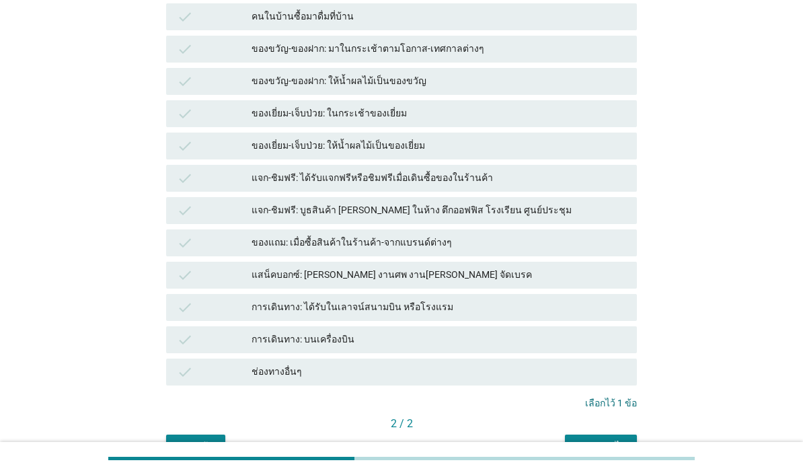
scroll to position [225, 0]
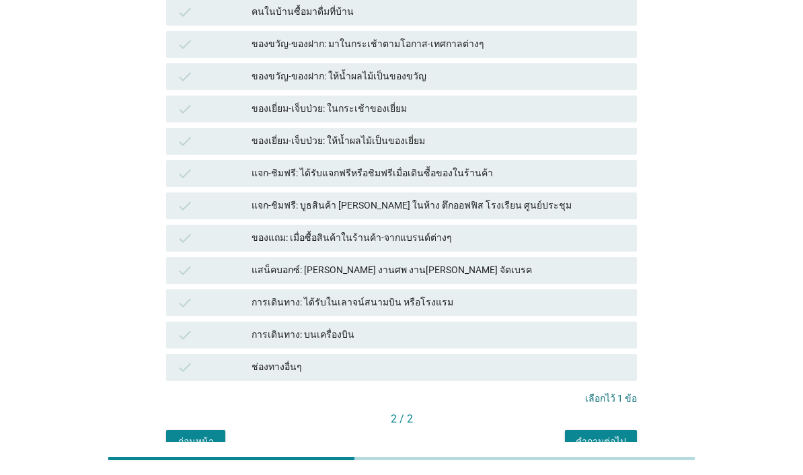
click at [609, 438] on div "คำถามต่อไป" at bounding box center [601, 442] width 50 height 14
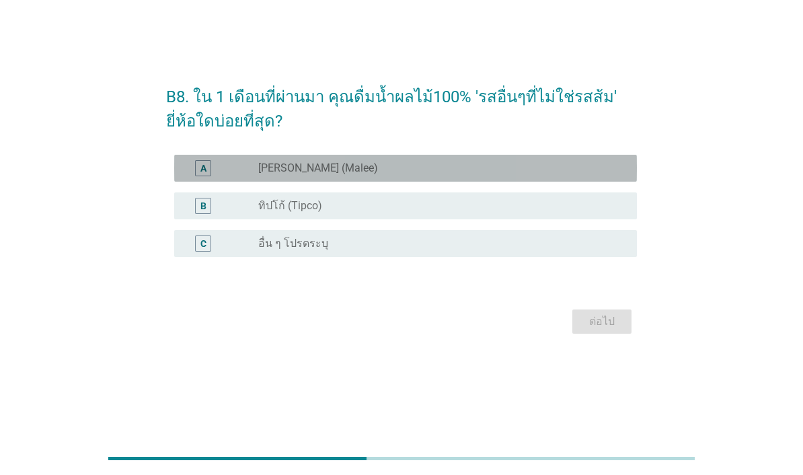
click at [564, 175] on div "radio_button_unchecked [PERSON_NAME] (Malee)" at bounding box center [436, 167] width 357 height 13
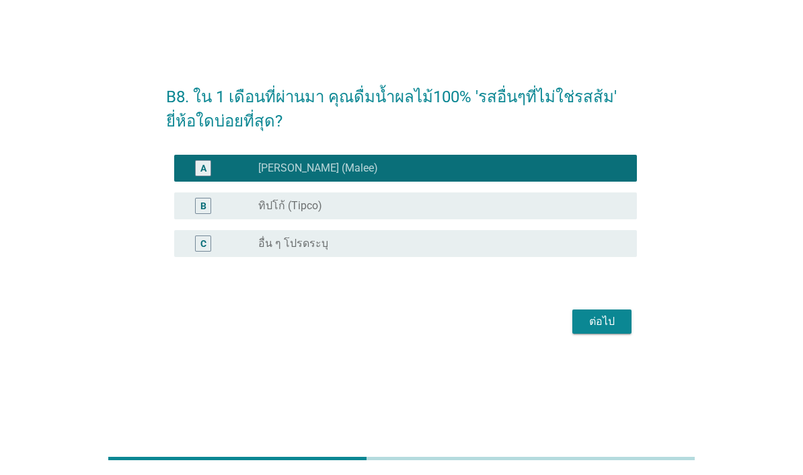
click at [608, 330] on div "ต่อไป" at bounding box center [602, 321] width 38 height 16
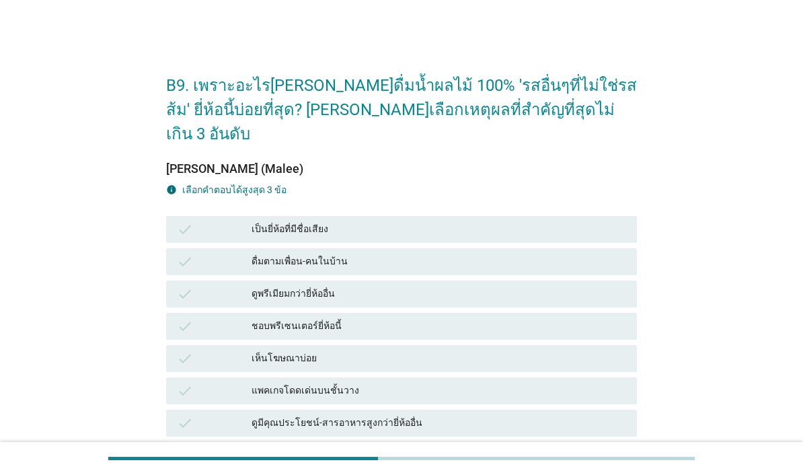
click at [530, 221] on div "เป็นยี่ห้อที่มีชื่อเสียง" at bounding box center [439, 229] width 375 height 16
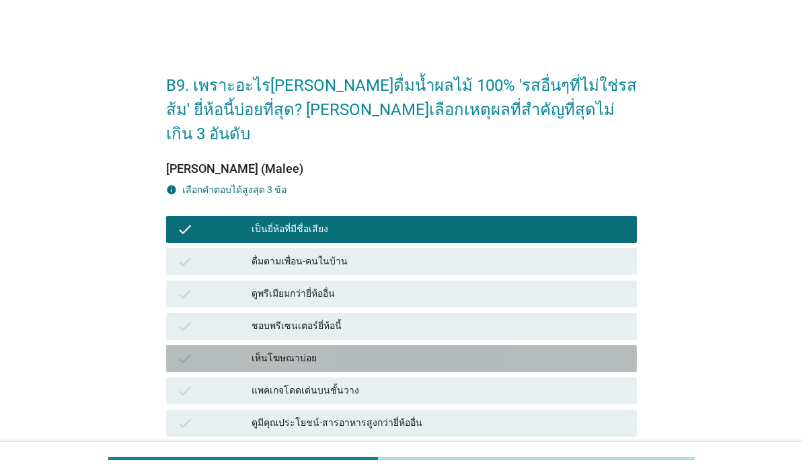
click at [457, 383] on div "แพคเกจโดดเด่นบนชั้นวาง" at bounding box center [439, 391] width 375 height 16
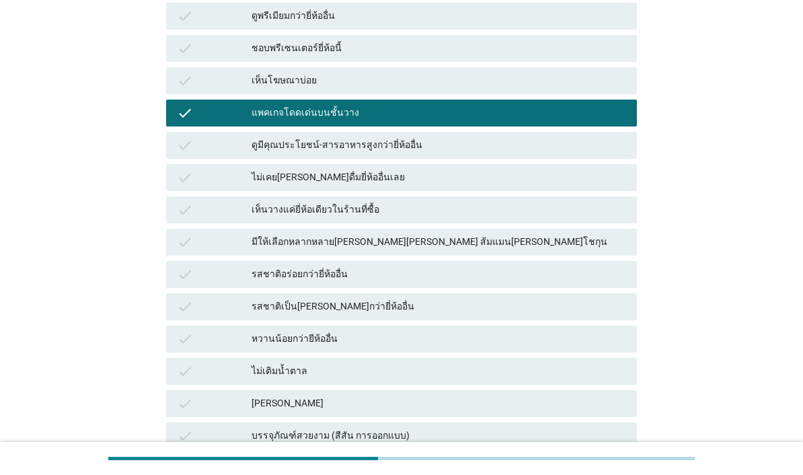
scroll to position [295, 0]
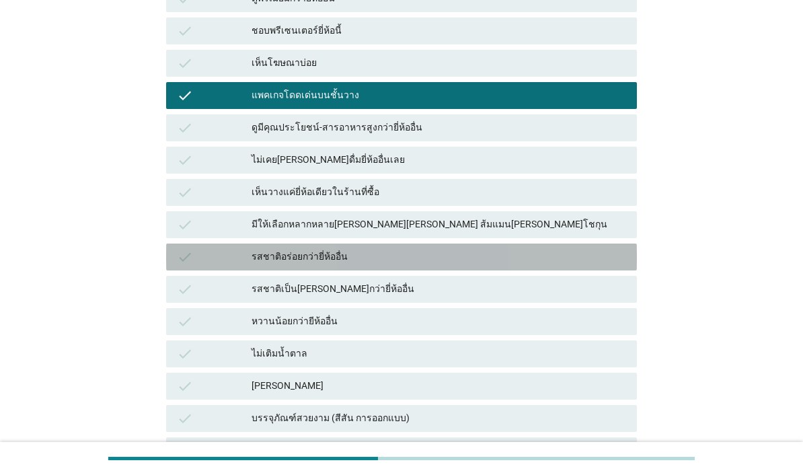
click at [528, 249] on div "รสชาติอร่อยกว่ายี่ห้ออื่น" at bounding box center [439, 257] width 375 height 16
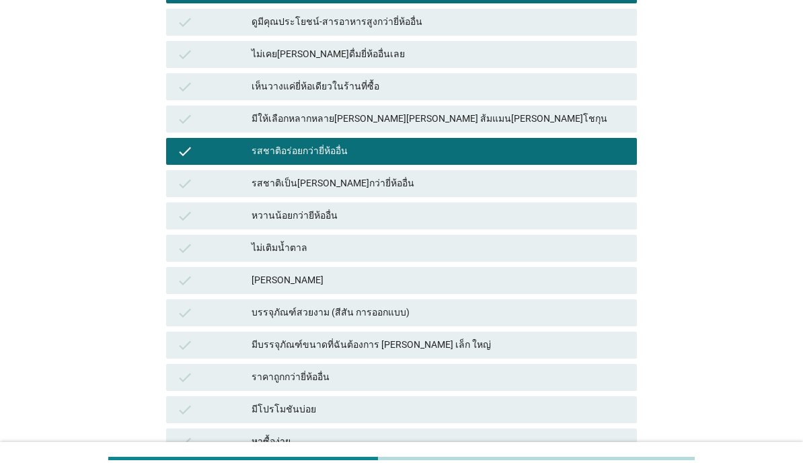
scroll to position [410, 0]
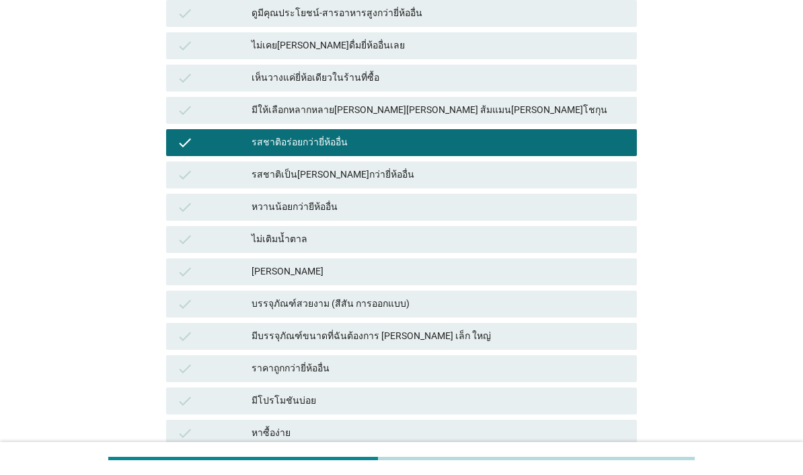
click at [540, 167] on div "รสชาติเป็น[PERSON_NAME]กว่ายี่ห้ออื่น" at bounding box center [439, 175] width 375 height 16
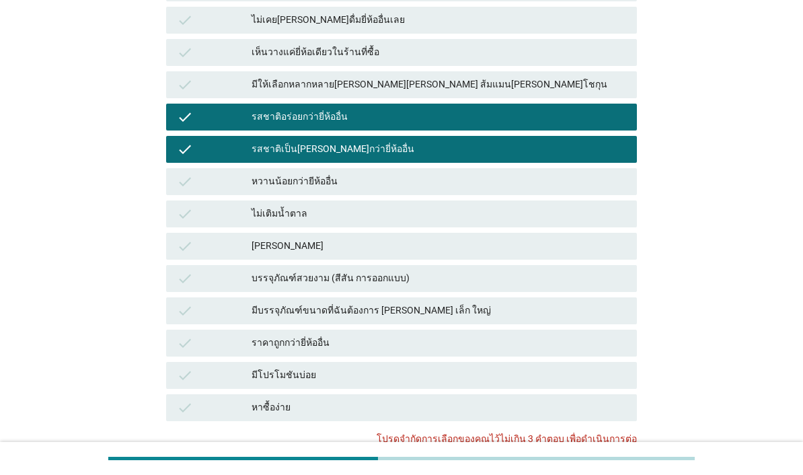
scroll to position [451, 0]
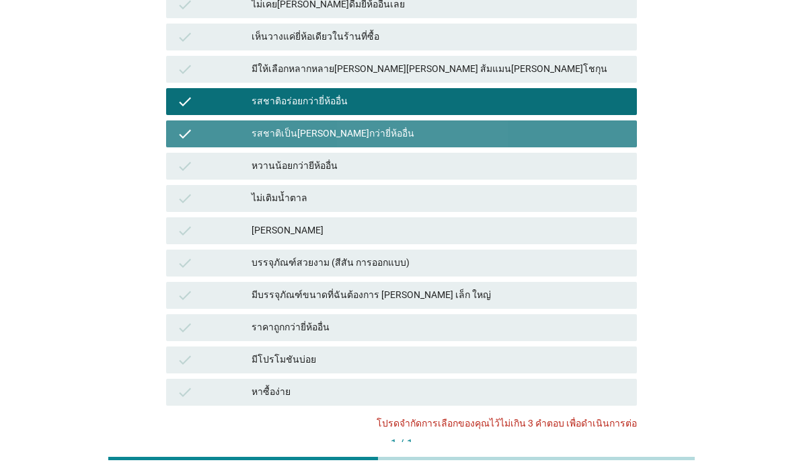
click at [585, 126] on div "รสชาติเป็น[PERSON_NAME]กว่ายี่ห้ออื่น" at bounding box center [439, 134] width 375 height 16
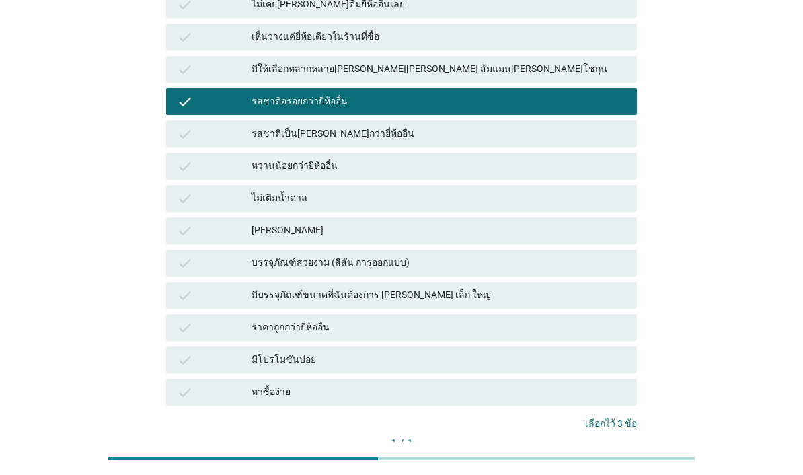
click at [610, 459] on div "คำถามต่อไป" at bounding box center [601, 466] width 50 height 14
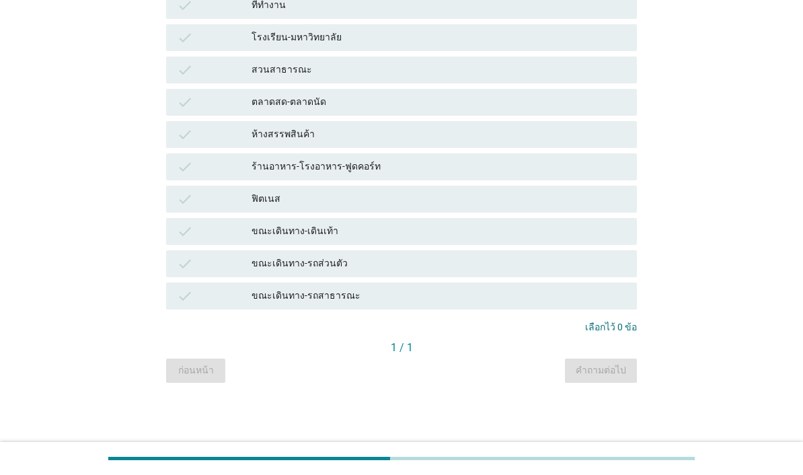
scroll to position [0, 0]
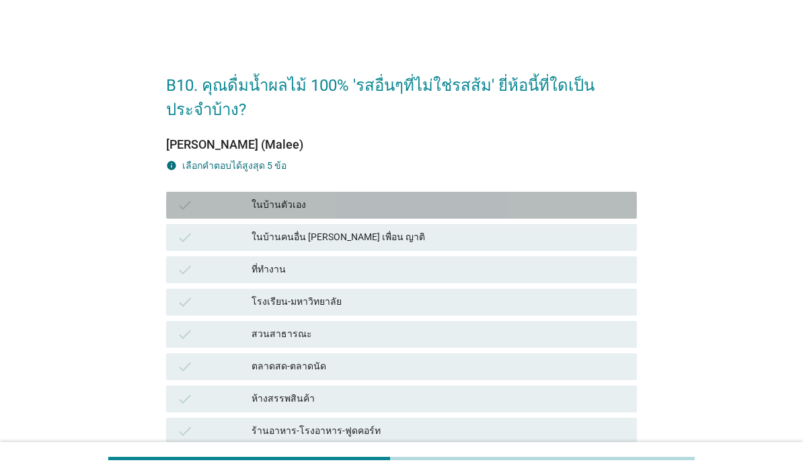
click at [570, 196] on div "check ในบ้านตัวเอง" at bounding box center [401, 205] width 471 height 27
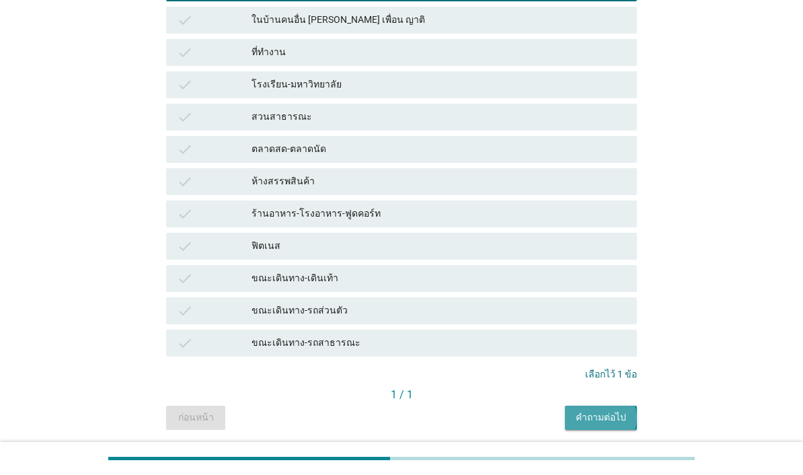
click at [618, 417] on div "คำถามต่อไป" at bounding box center [601, 417] width 50 height 14
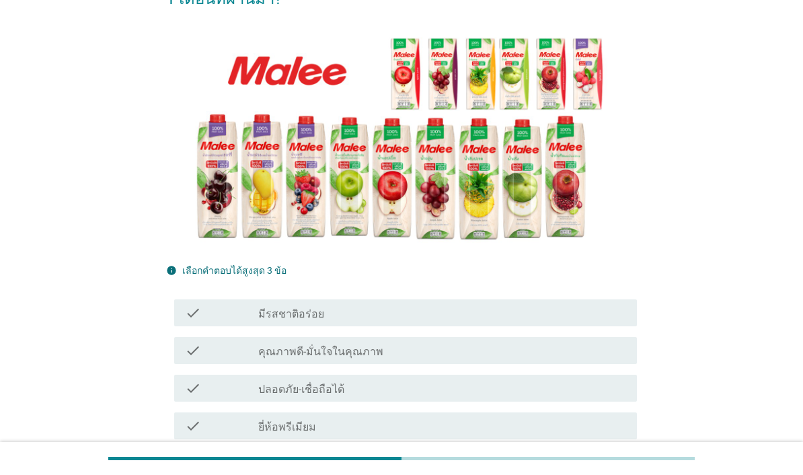
scroll to position [146, 0]
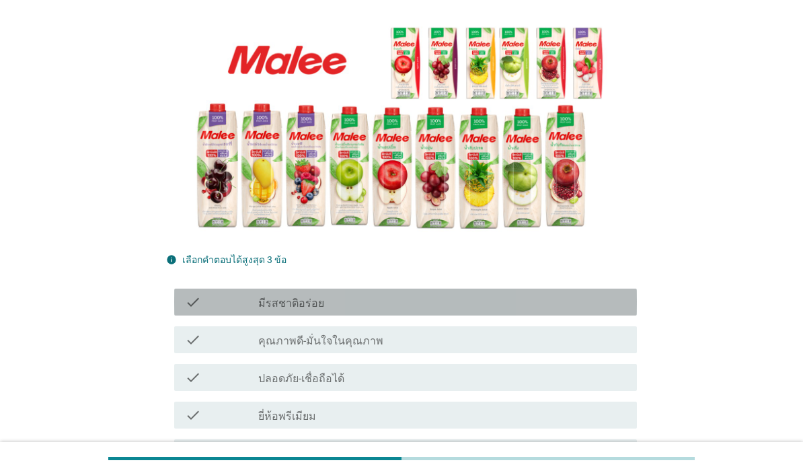
click at [591, 299] on div "check_box_outline_blank มีรสชาติอร่อย" at bounding box center [442, 302] width 368 height 16
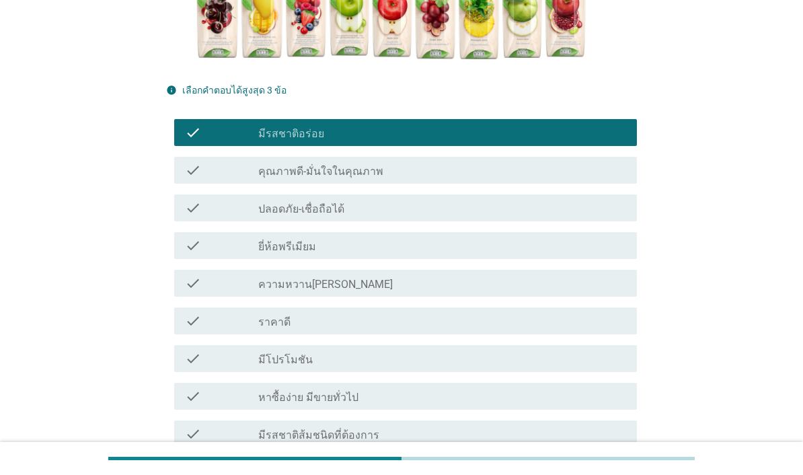
scroll to position [348, 0]
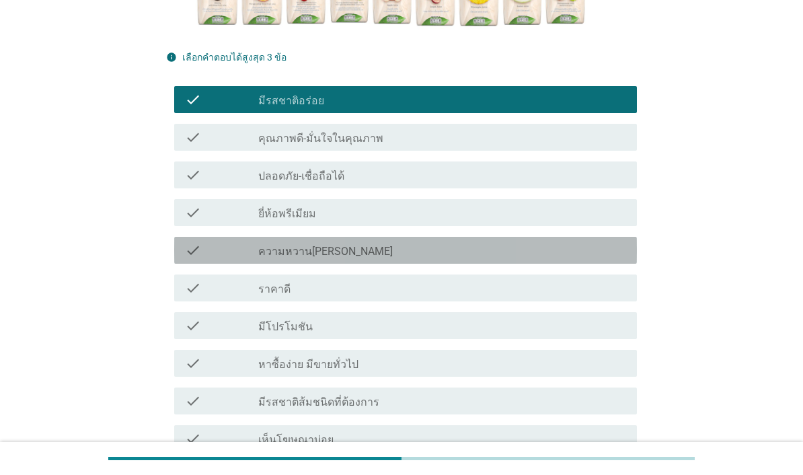
click at [549, 254] on div "check_box_outline_blank ความหวาน[PERSON_NAME]" at bounding box center [442, 250] width 368 height 16
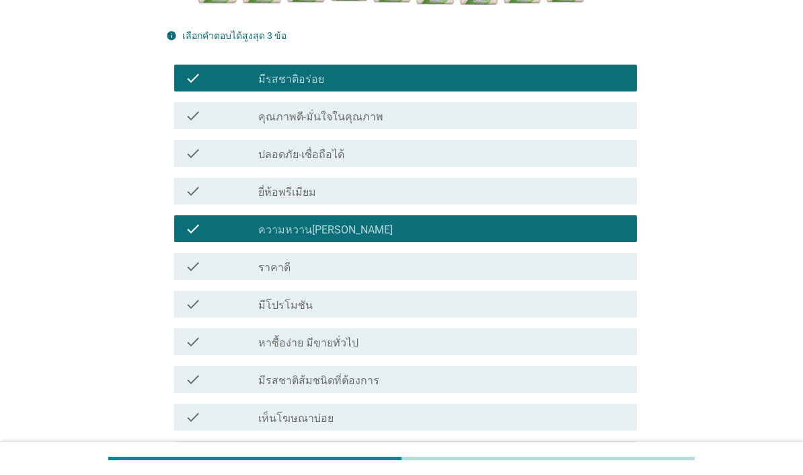
scroll to position [369, 0]
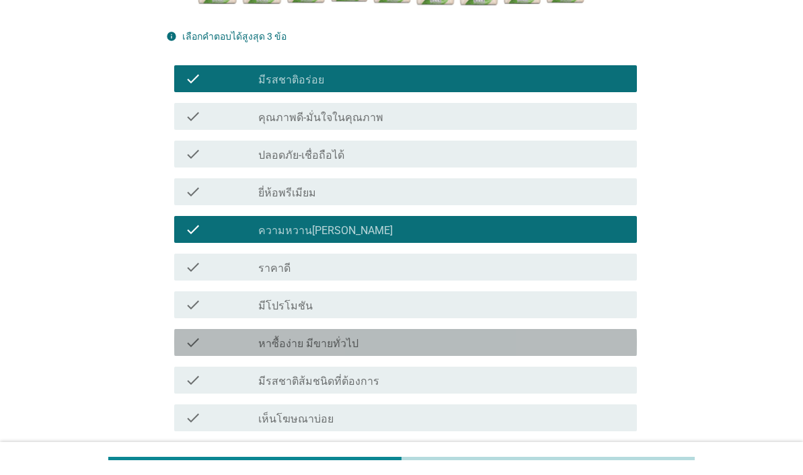
click at [570, 337] on div "check_box_outline_blank หาซื้อง่าย มีขายทั่วไป" at bounding box center [442, 342] width 368 height 16
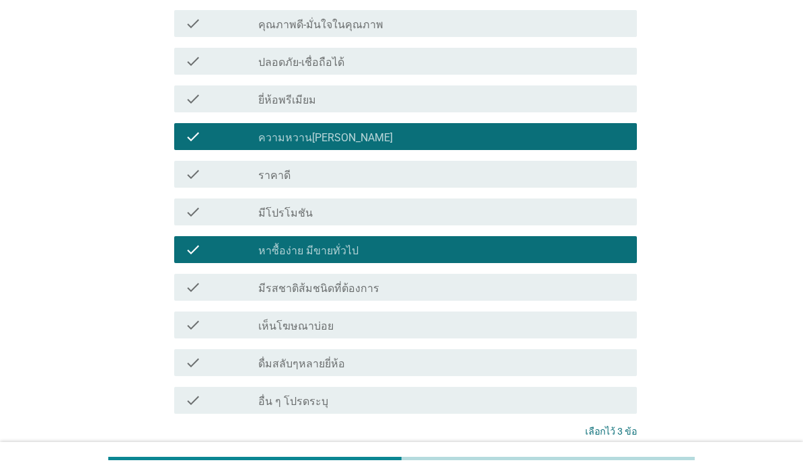
scroll to position [489, 0]
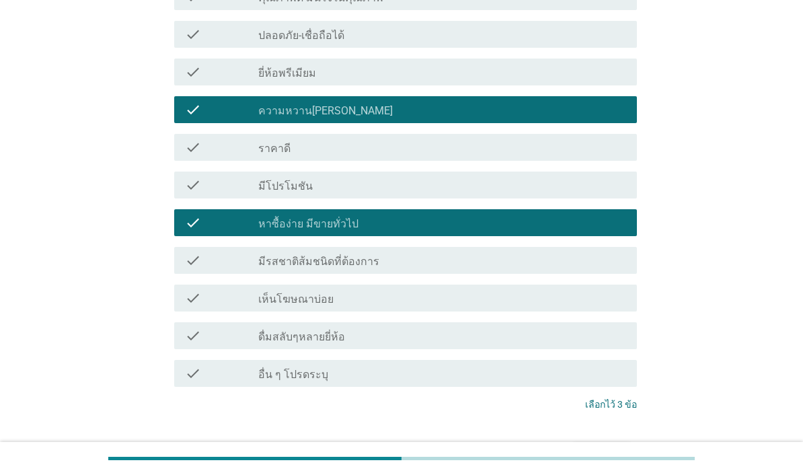
click at [607, 454] on div "ต่อไป" at bounding box center [602, 455] width 38 height 16
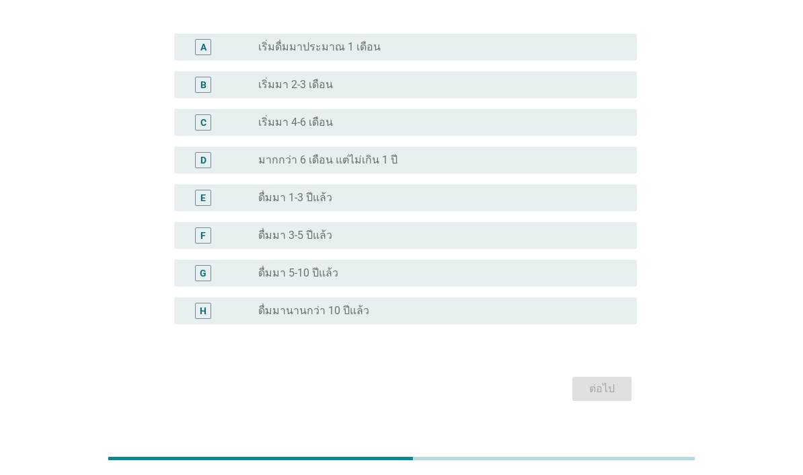
scroll to position [356, 0]
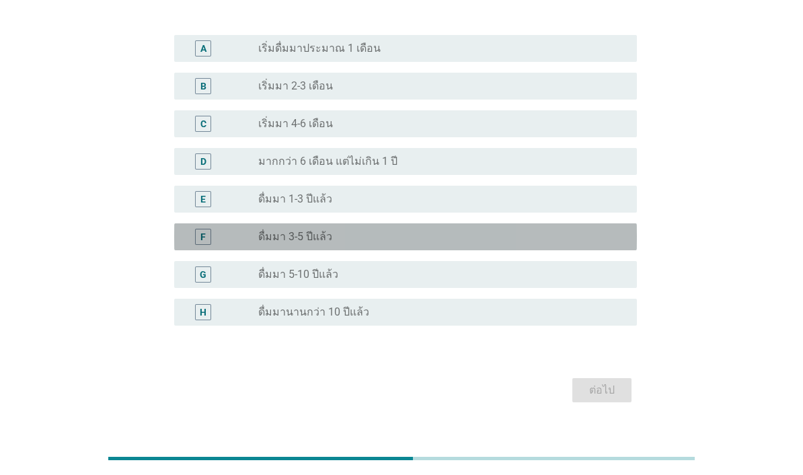
click at [595, 243] on div "radio_button_unchecked ดื่มมา 3-5 ปีแล้ว" at bounding box center [436, 236] width 357 height 13
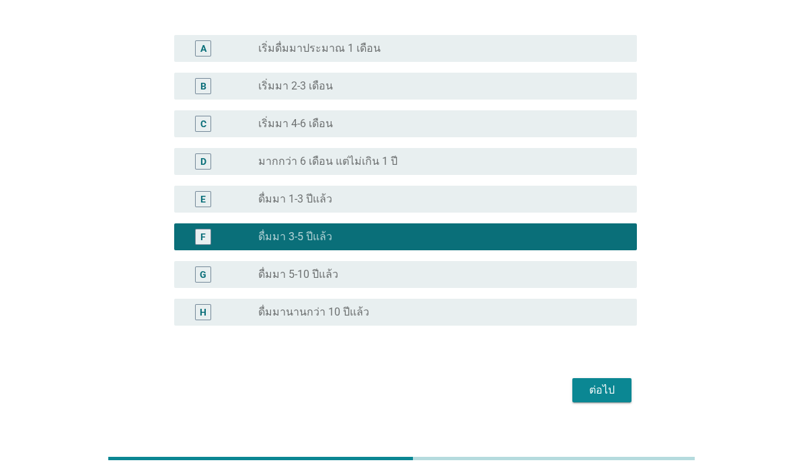
click at [609, 398] on div "ต่อไป" at bounding box center [602, 390] width 38 height 16
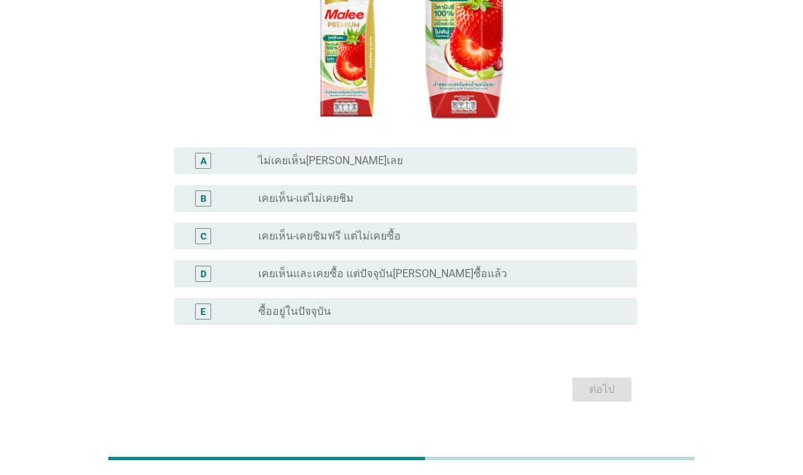
scroll to position [243, 0]
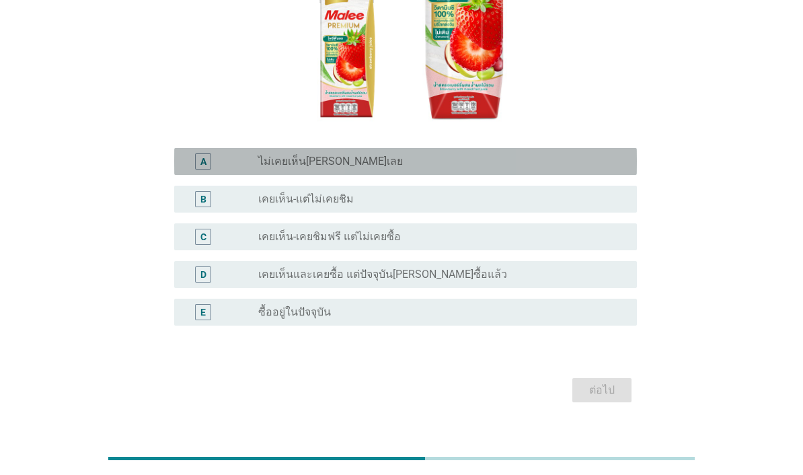
click at [592, 168] on div "radio_button_unchecked ไม่เคยเห็น[PERSON_NAME]เลย" at bounding box center [436, 161] width 357 height 13
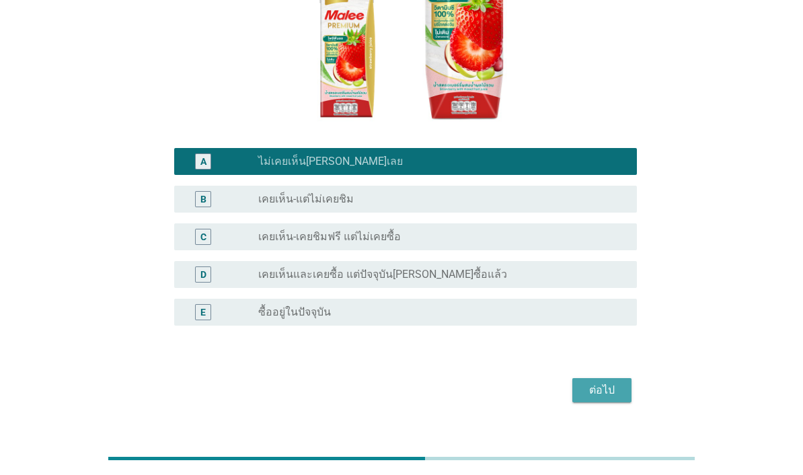
click at [610, 398] on div "ต่อไป" at bounding box center [602, 390] width 38 height 16
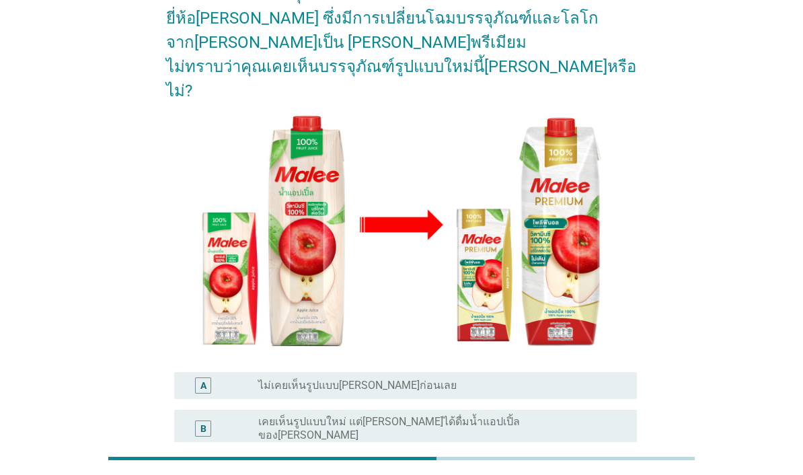
scroll to position [148, 0]
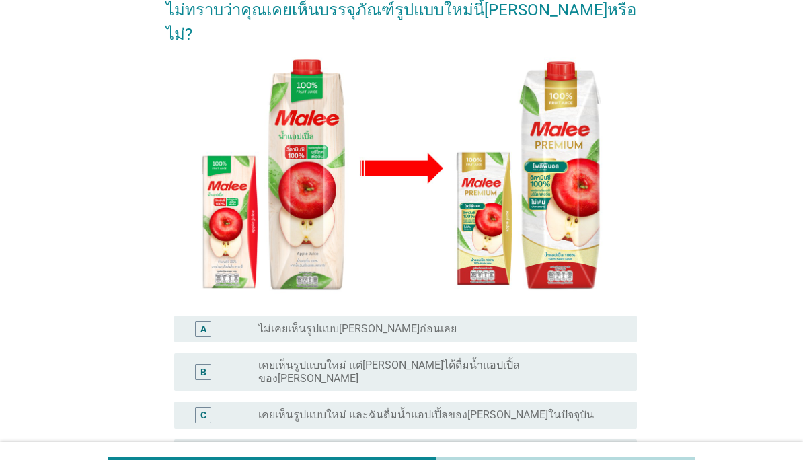
click at [576, 322] on div "radio_button_unchecked ไม่เคยเห็นรูปแบบ[PERSON_NAME]ก่อนเลย" at bounding box center [436, 328] width 357 height 13
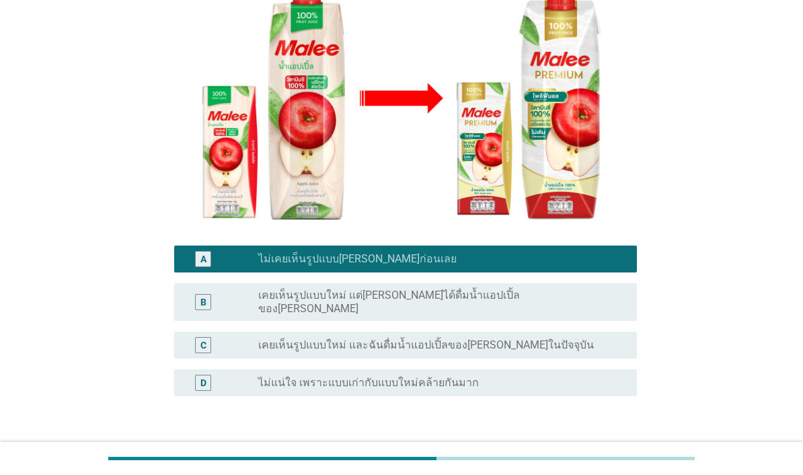
scroll to position [229, 0]
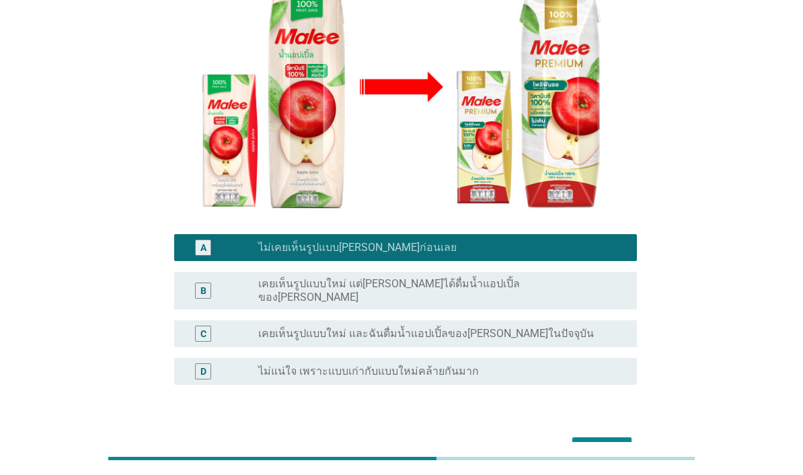
click at [601, 441] on div "ต่อไป" at bounding box center [602, 449] width 38 height 16
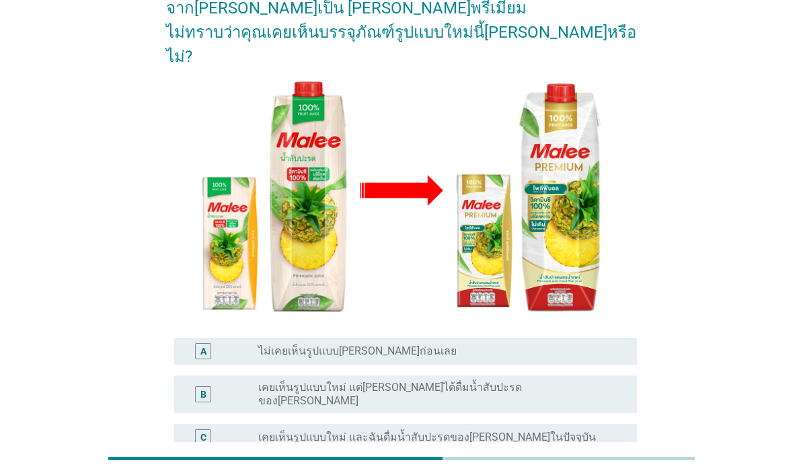
scroll to position [164, 0]
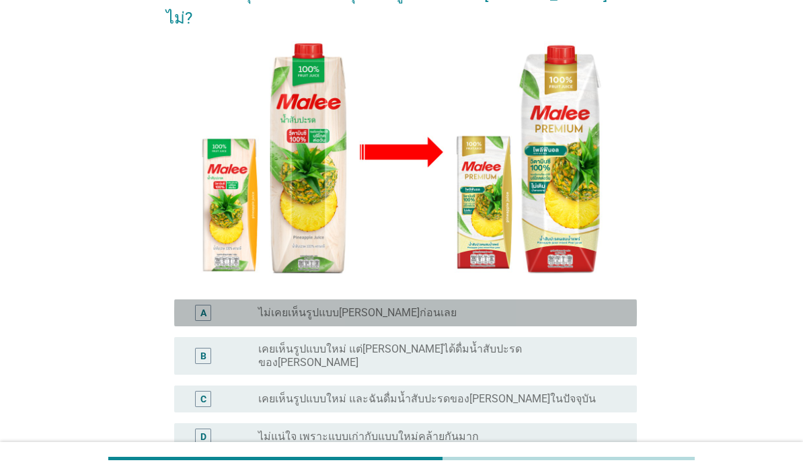
click at [618, 306] on div "radio_button_unchecked ไม่เคยเห็นรูปแบบ[PERSON_NAME]ก่อนเลย" at bounding box center [442, 312] width 368 height 13
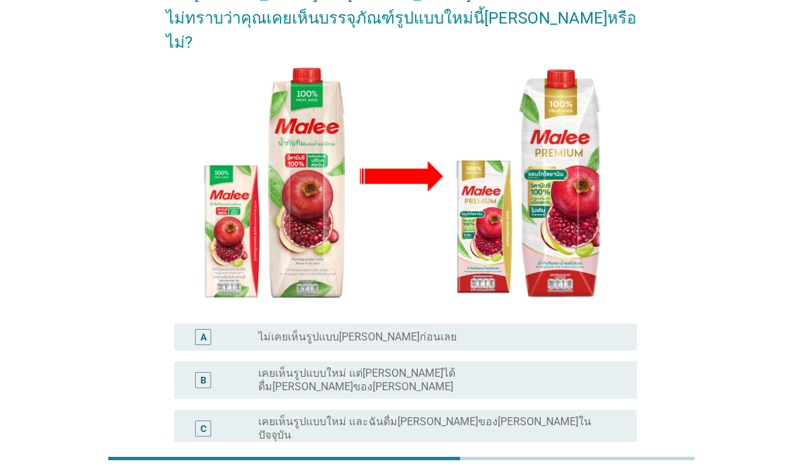
scroll to position [179, 0]
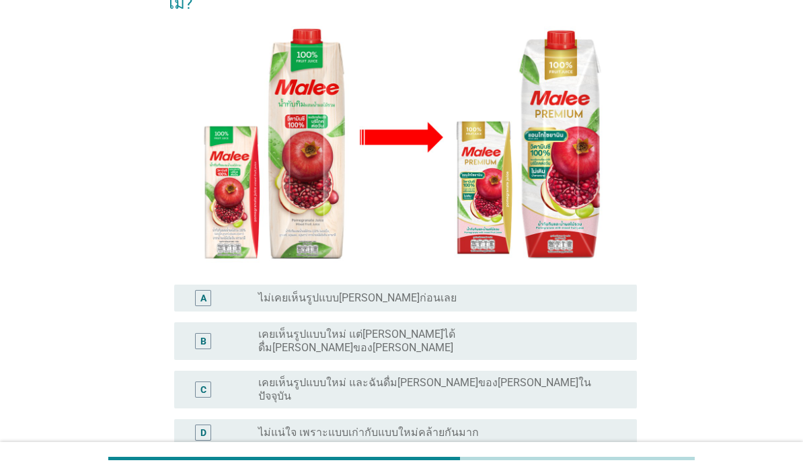
click at [585, 376] on div "radio_button_unchecked เคยเห็นรูปแบบใหม่ และฉันดื่ม[PERSON_NAME]ของ[PERSON_NAME…" at bounding box center [436, 389] width 357 height 27
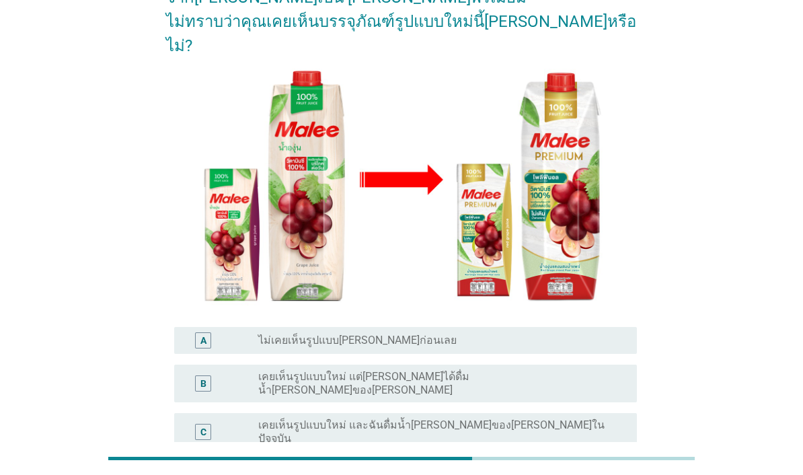
scroll to position [159, 0]
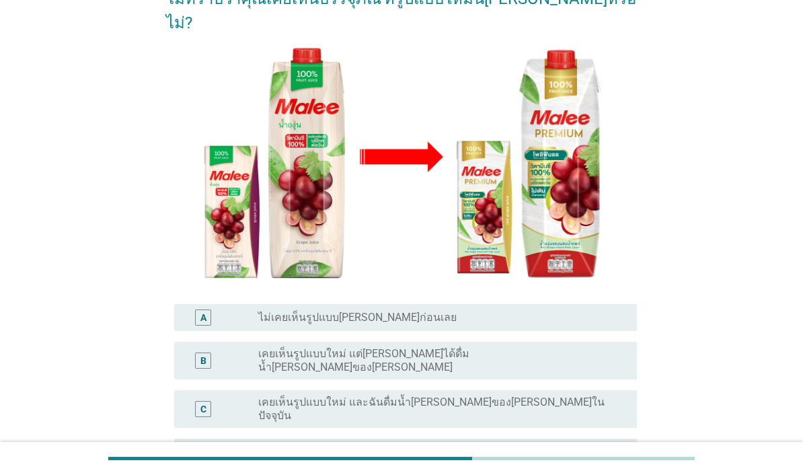
click at [587, 396] on div "radio_button_unchecked เคยเห็นรูปแบบใหม่ และฉันดื่มน้ำ[PERSON_NAME]ของ[PERSON_N…" at bounding box center [436, 409] width 357 height 27
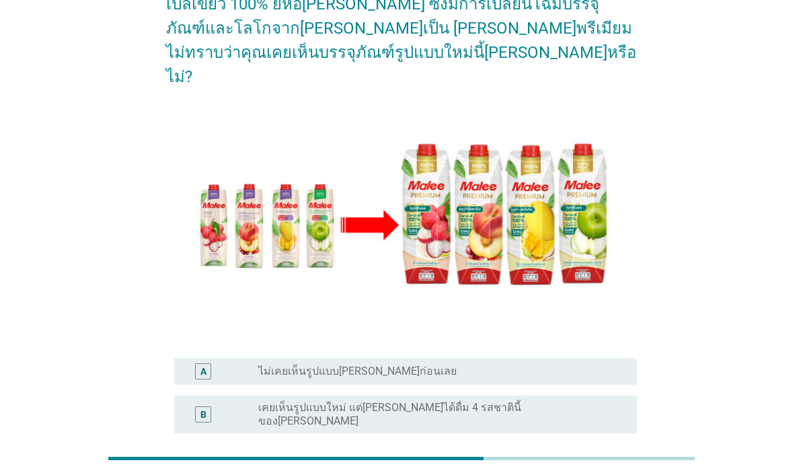
scroll to position [138, 0]
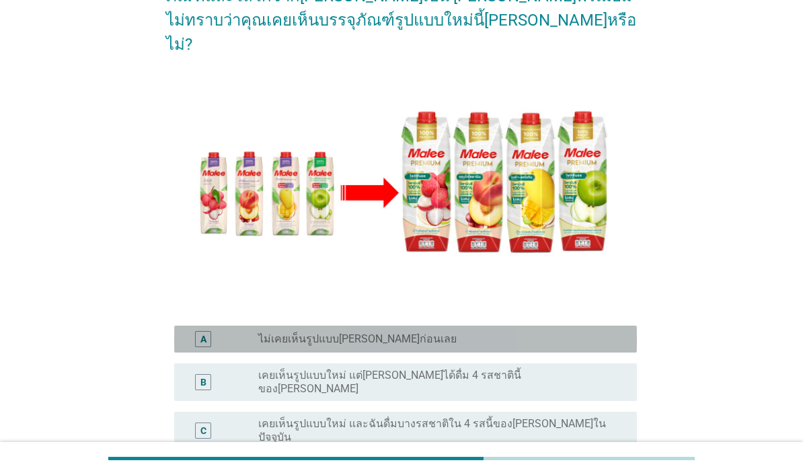
click at [538, 332] on div "radio_button_unchecked ไม่เคยเห็นรูปแบบ[PERSON_NAME]ก่อนเลย" at bounding box center [436, 338] width 357 height 13
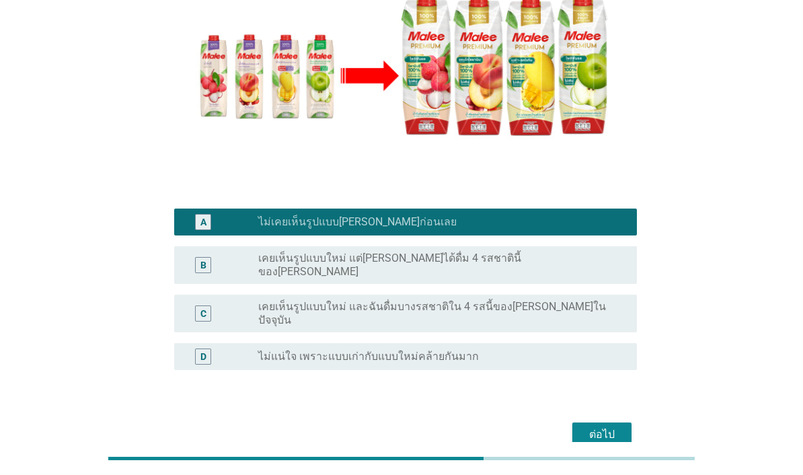
scroll to position [254, 0]
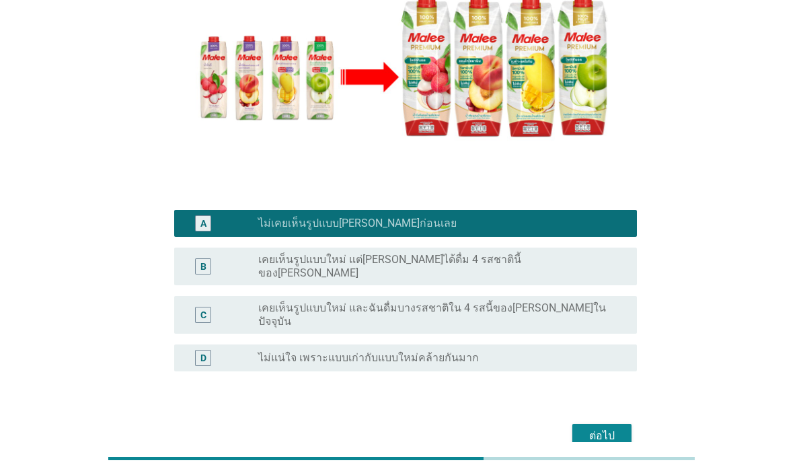
click at [609, 428] on div "ต่อไป" at bounding box center [602, 436] width 38 height 16
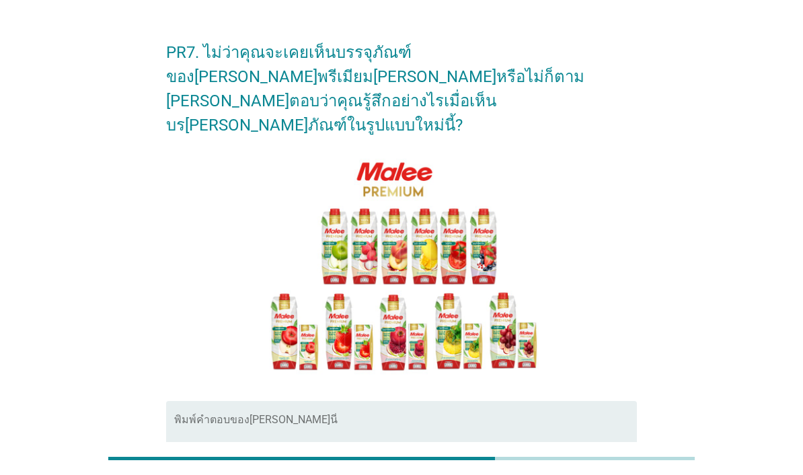
click at [507, 443] on textarea "พิมพ์คำตอบของคุณ ที่นี่" at bounding box center [405, 452] width 463 height 71
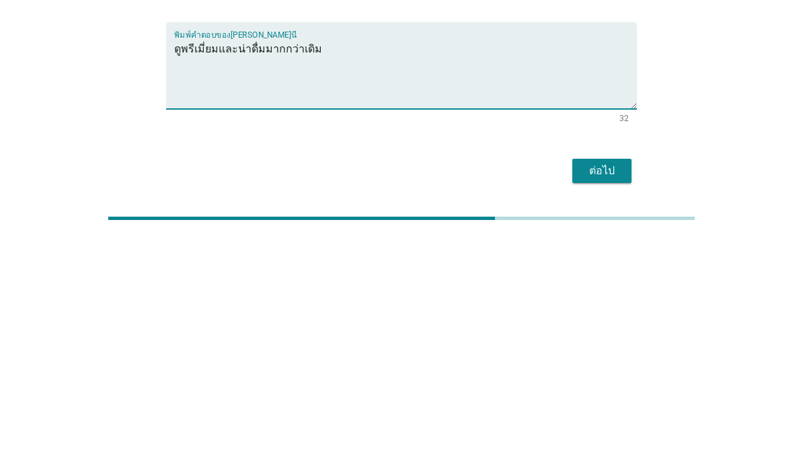
type textarea "ดูพรีเมี่ยมและน่าดื่มมากกว่าเดิม"
click at [607, 399] on button "ต่อไป" at bounding box center [601, 411] width 59 height 24
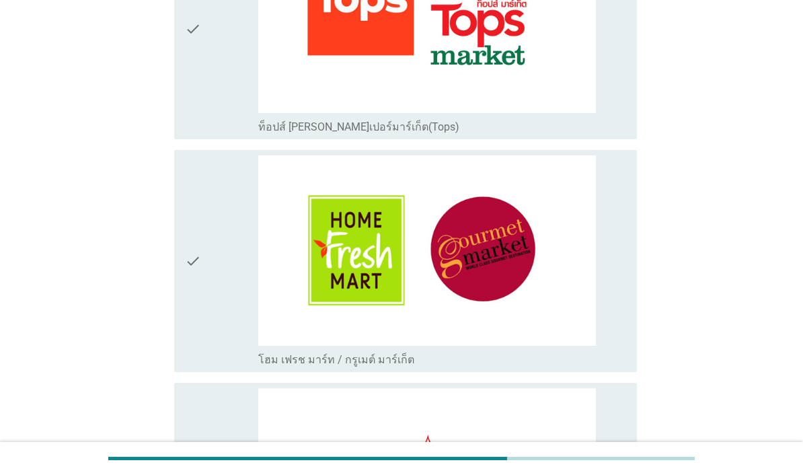
scroll to position [1166, 0]
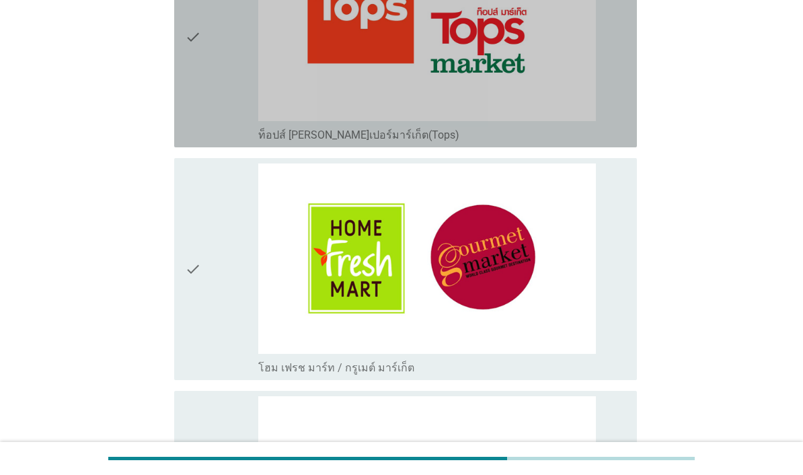
click at [528, 121] on img at bounding box center [427, 26] width 338 height 190
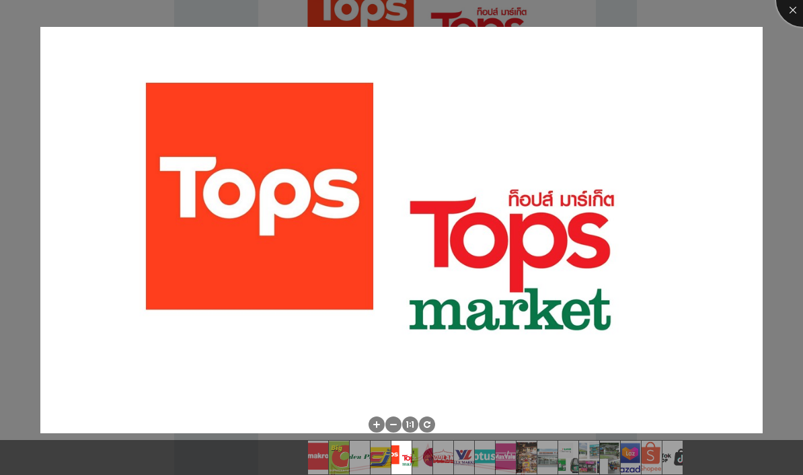
click at [795, 5] on div at bounding box center [803, 0] width 54 height 54
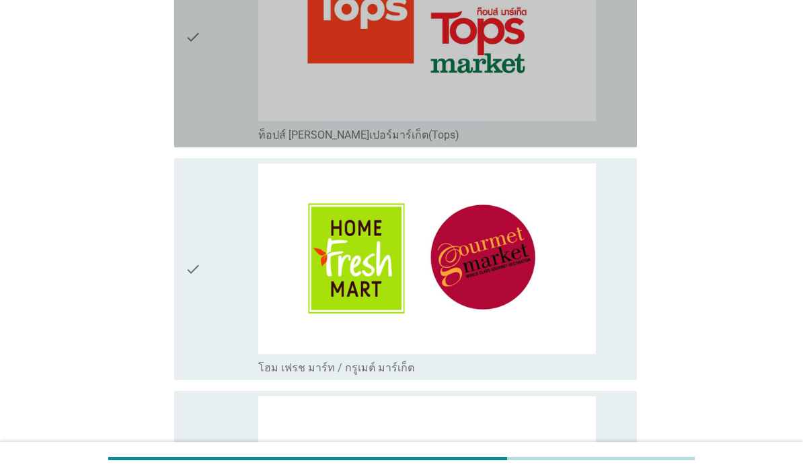
click at [222, 142] on div "check" at bounding box center [221, 36] width 73 height 211
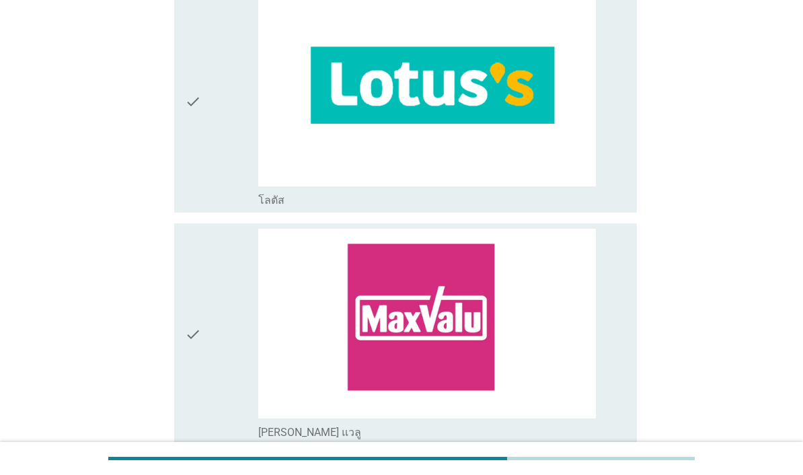
scroll to position [2034, 0]
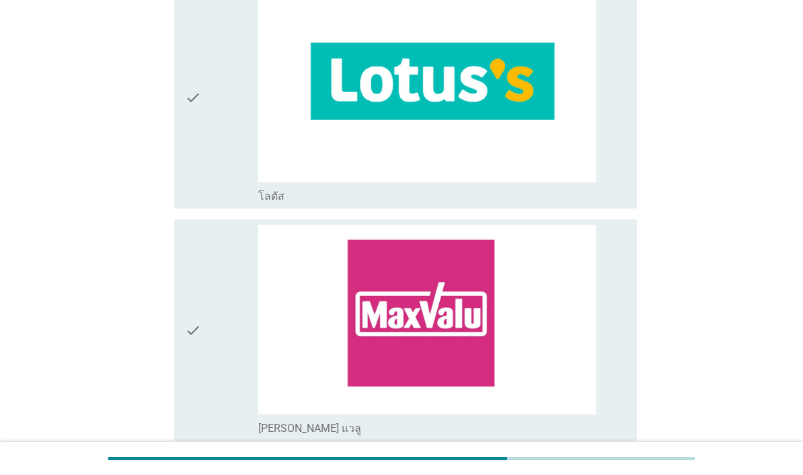
click at [213, 203] on div "check" at bounding box center [221, 98] width 73 height 211
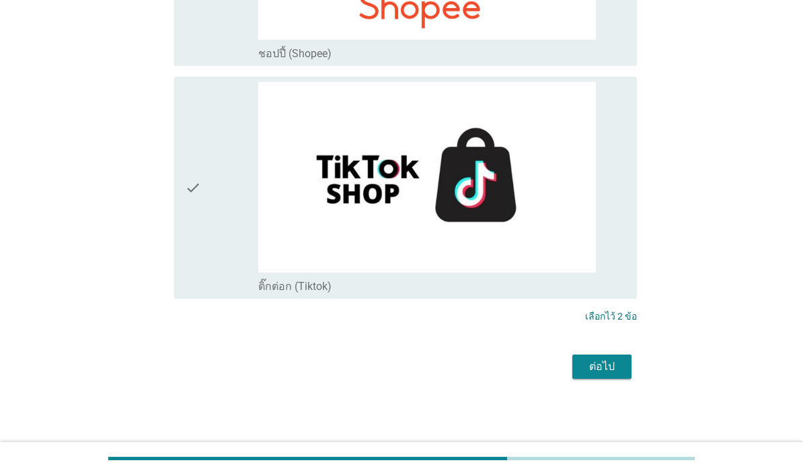
scroll to position [4350, 0]
click at [613, 375] on div "ต่อไป" at bounding box center [602, 367] width 38 height 16
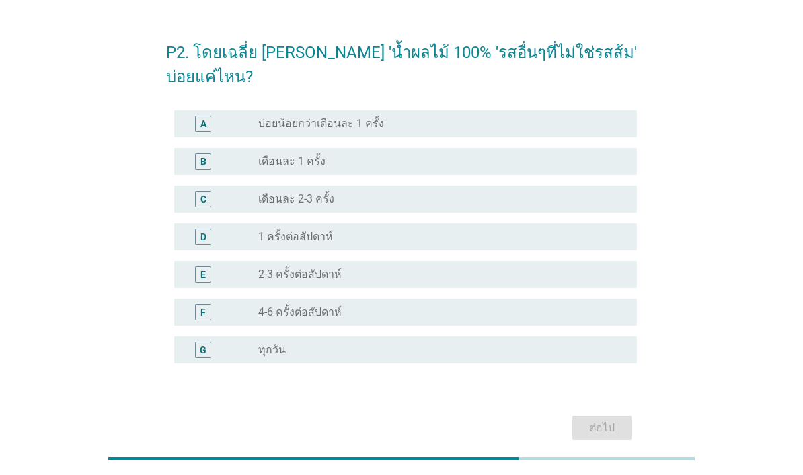
click at [548, 230] on div "radio_button_unchecked 1 ครั้งต่อสัปดาห์" at bounding box center [436, 236] width 357 height 13
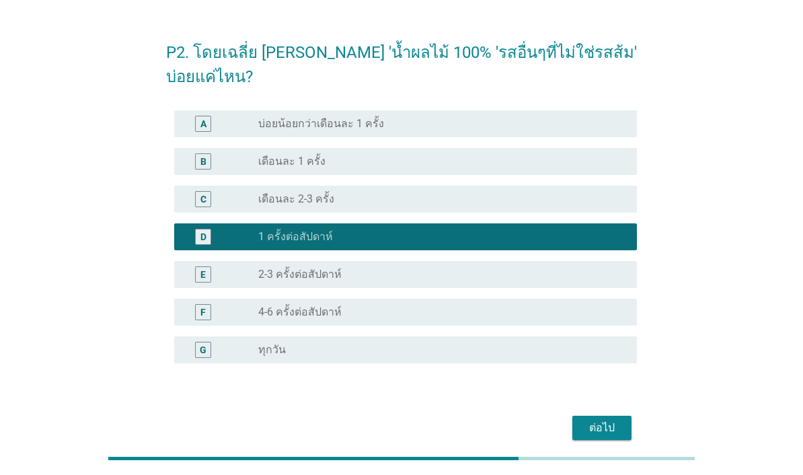
click at [605, 420] on div "ต่อไป" at bounding box center [602, 428] width 38 height 16
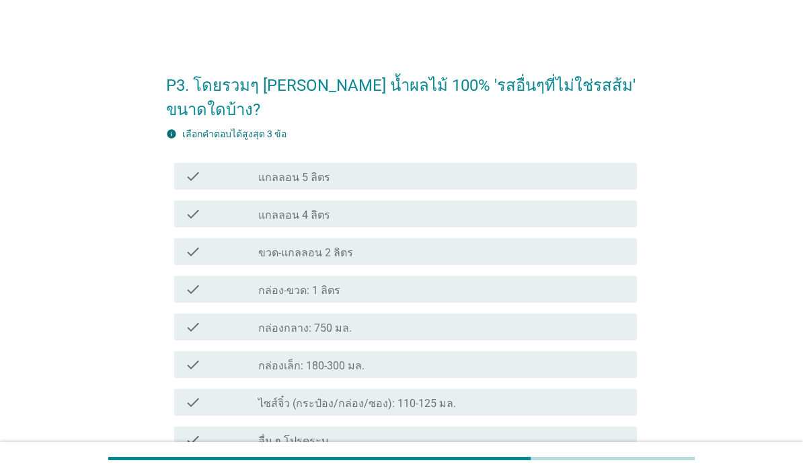
click at [536, 284] on div "check_box_outline_blank กล่อง-ขวด: 1 ลิตร" at bounding box center [442, 289] width 368 height 16
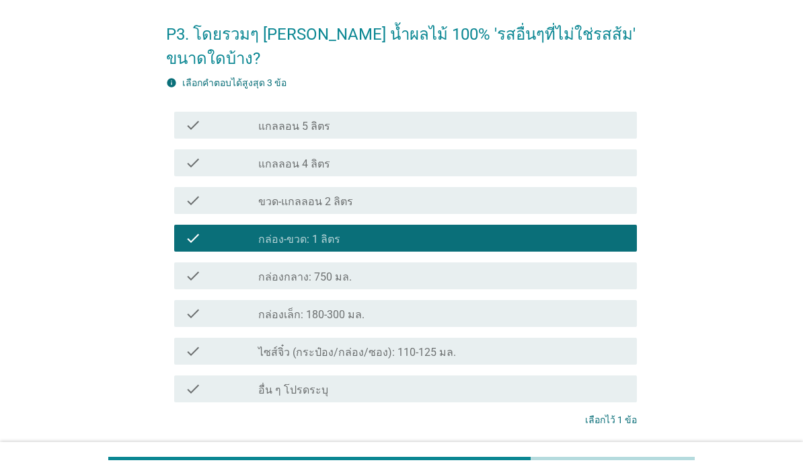
scroll to position [65, 0]
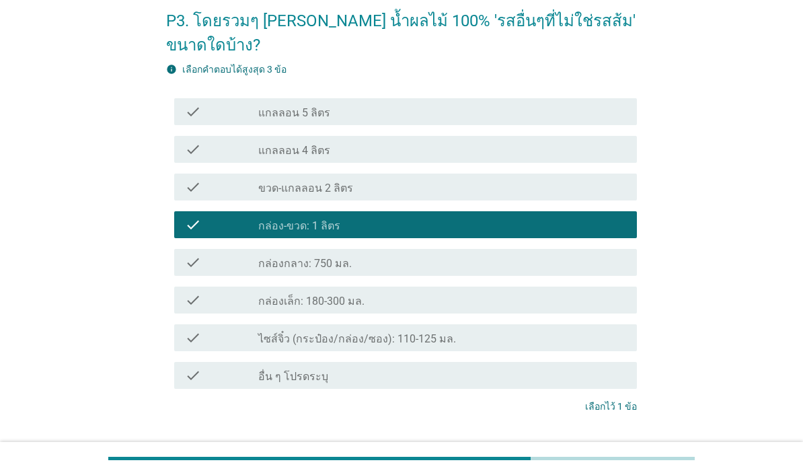
click at [601, 453] on div "ต่อไป" at bounding box center [602, 457] width 38 height 16
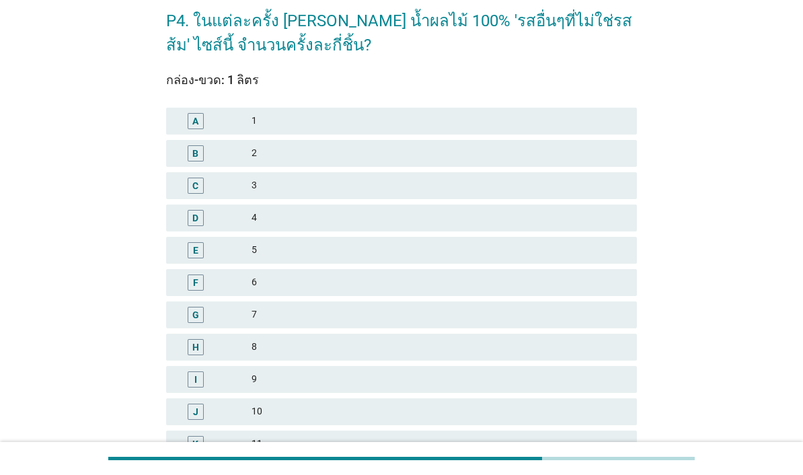
scroll to position [0, 0]
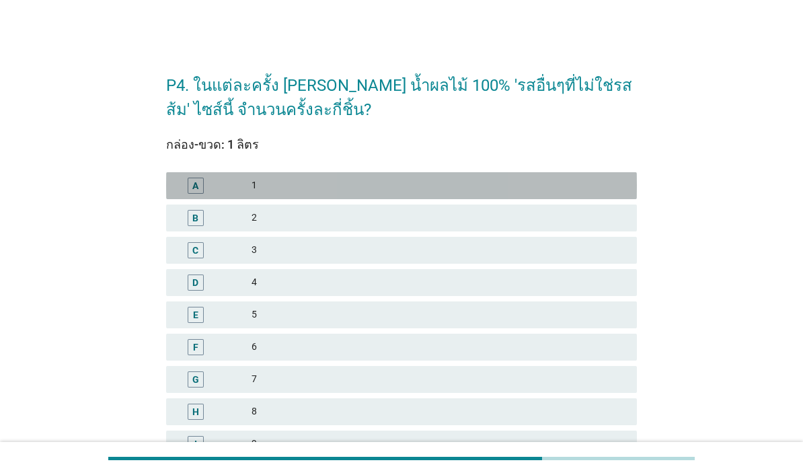
click at [592, 178] on div "1" at bounding box center [439, 186] width 375 height 16
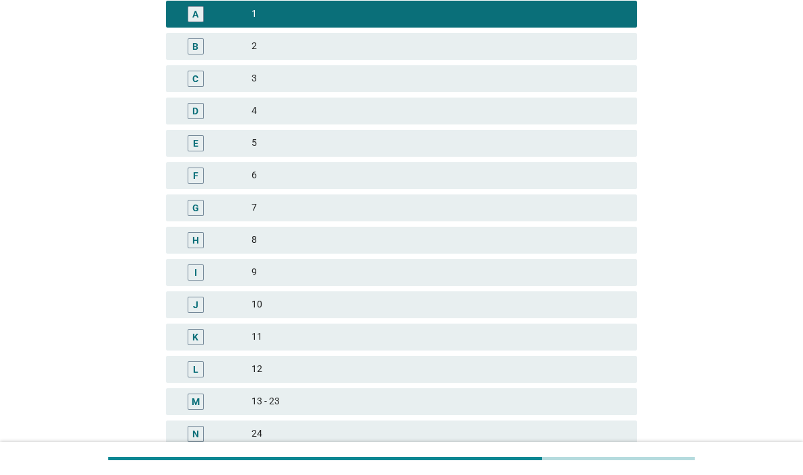
scroll to position [234, 0]
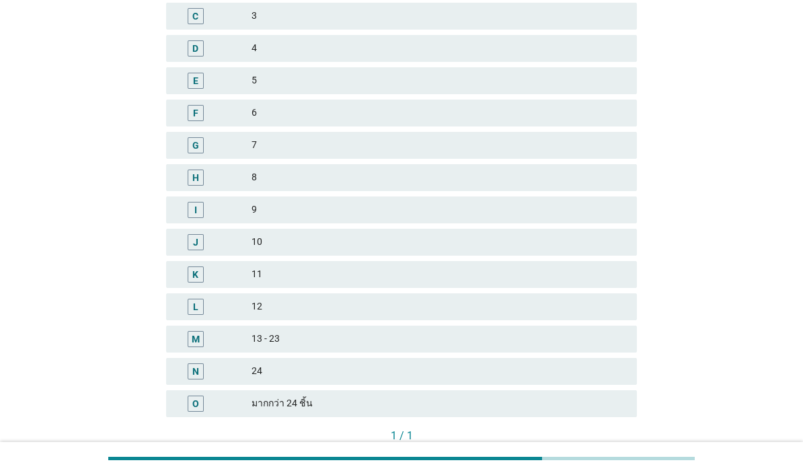
click at [611, 459] on div "คำถามต่อไป" at bounding box center [601, 458] width 50 height 14
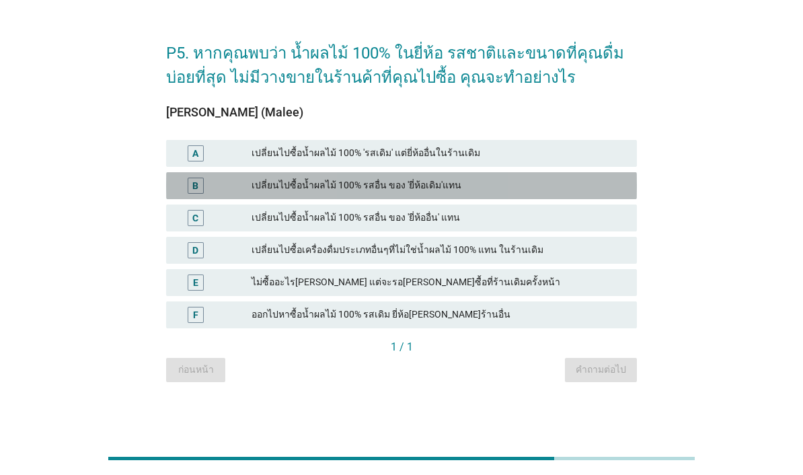
click at [591, 194] on div "เปลี่ยนไปซื้อน้ำผลไม้ 100% รสอื่น ของ 'ยี่ห้อเดิม'แทน" at bounding box center [439, 186] width 375 height 16
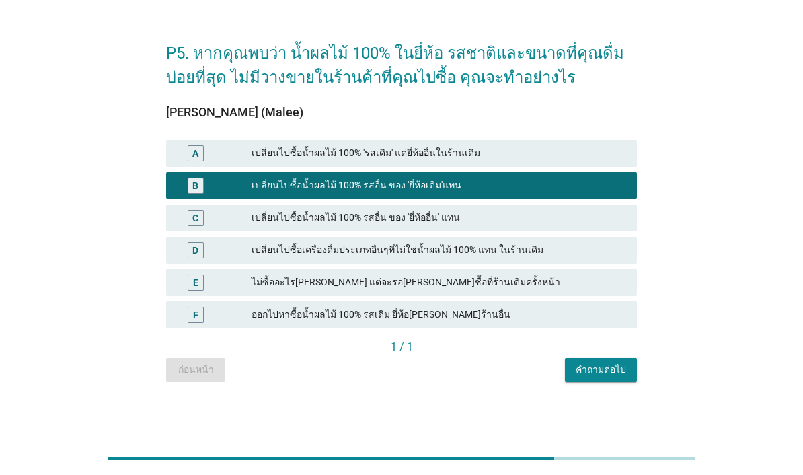
click at [611, 377] on div "คำถามต่อไป" at bounding box center [601, 370] width 50 height 14
